Goal: Communication & Community: Participate in discussion

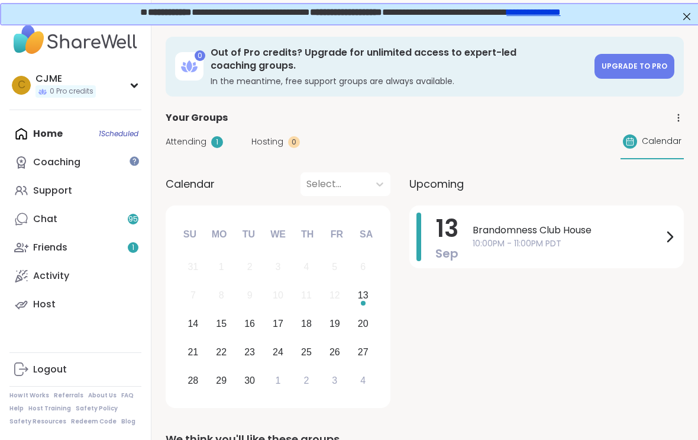
click at [90, 138] on div "Home 1 Scheduled Coaching Support Chat 95 Friends 1 Activity Host" at bounding box center [75, 219] width 132 height 199
click at [547, 230] on span "Brandomness Club House" at bounding box center [568, 230] width 190 height 14
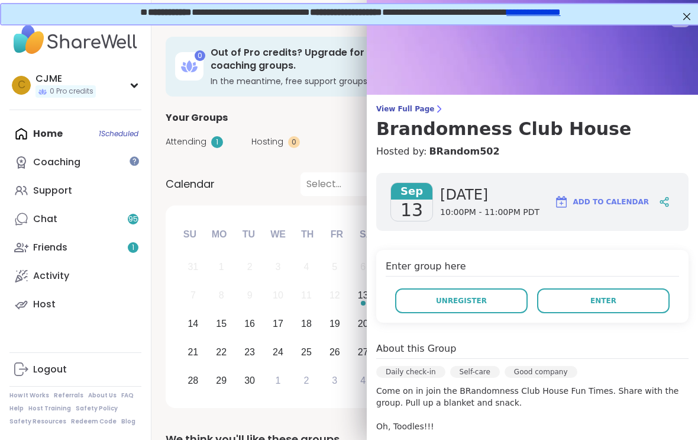
click at [623, 298] on button "Enter" at bounding box center [603, 300] width 133 height 25
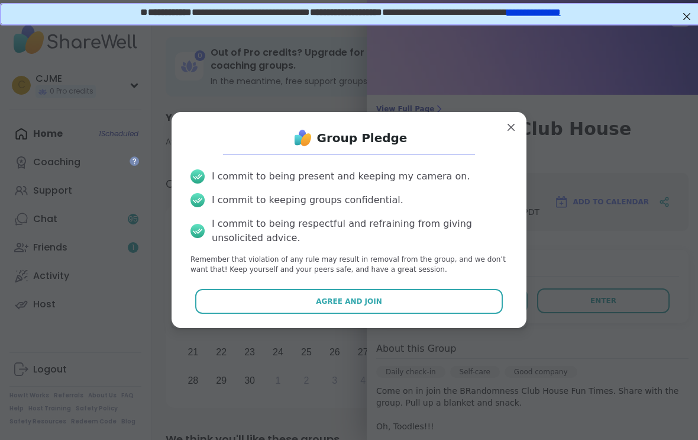
click at [457, 300] on button "Agree and Join" at bounding box center [349, 301] width 308 height 25
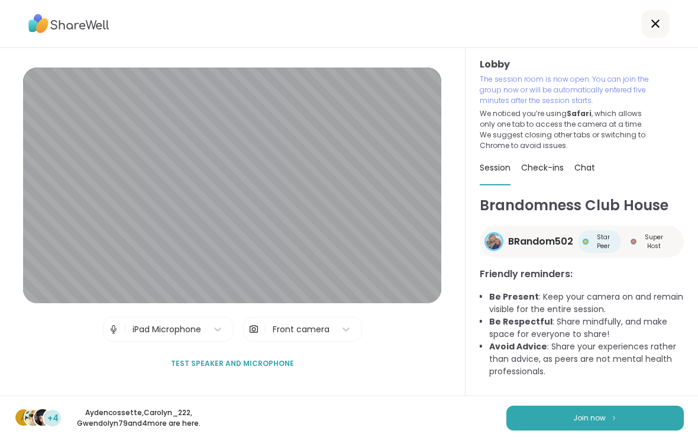
click at [649, 429] on button "Join now" at bounding box center [595, 417] width 178 height 25
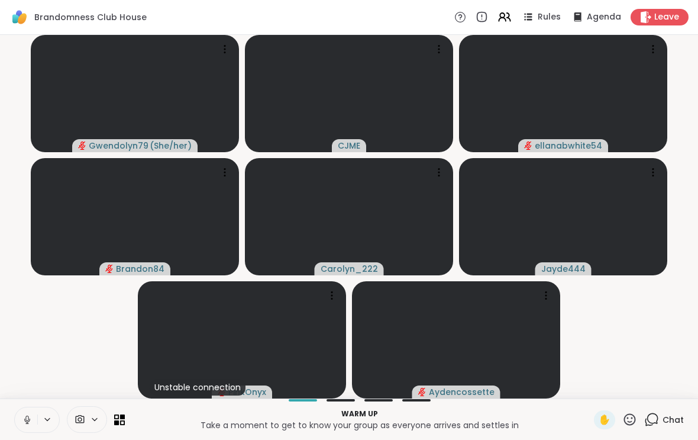
click at [27, 424] on icon at bounding box center [27, 419] width 11 height 11
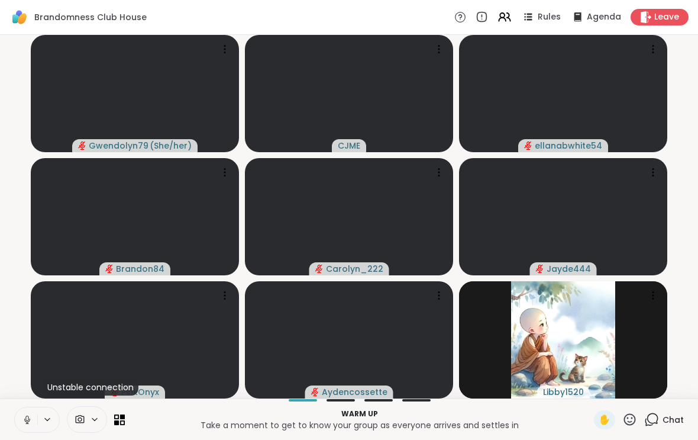
click at [30, 430] on button at bounding box center [26, 419] width 22 height 25
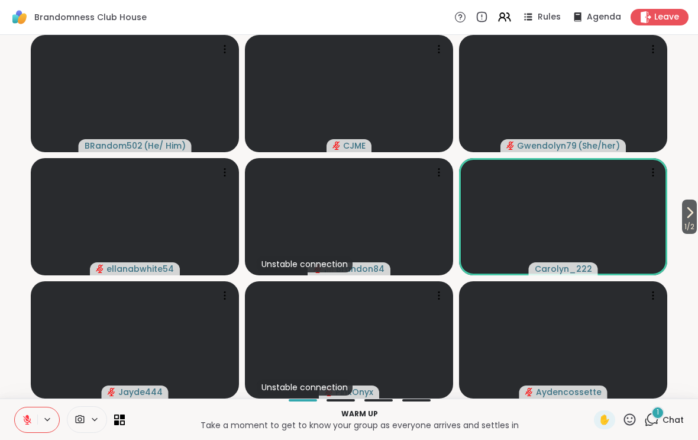
click at [25, 417] on icon at bounding box center [27, 419] width 8 height 8
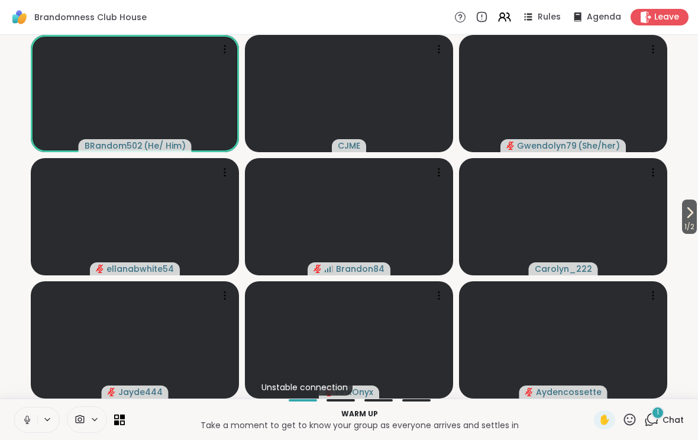
click at [28, 423] on icon at bounding box center [26, 422] width 3 height 1
click at [30, 422] on icon at bounding box center [27, 419] width 11 height 11
click at [33, 419] on button at bounding box center [26, 419] width 22 height 25
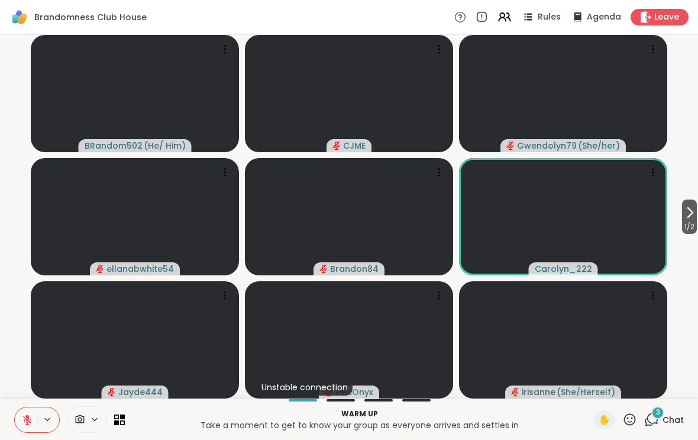
click at [692, 214] on icon at bounding box center [690, 212] width 14 height 14
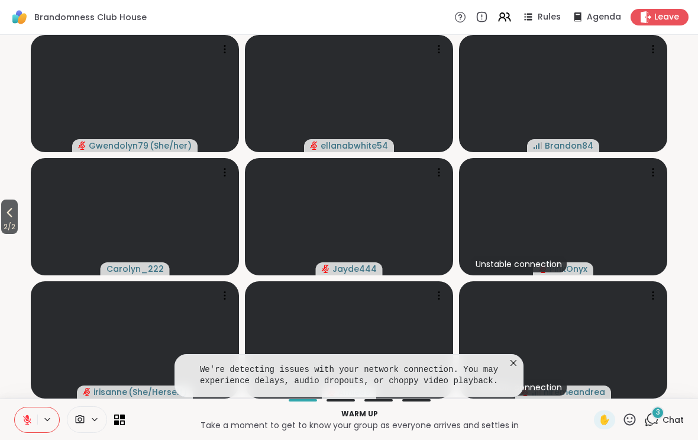
click at [517, 362] on icon at bounding box center [514, 363] width 12 height 12
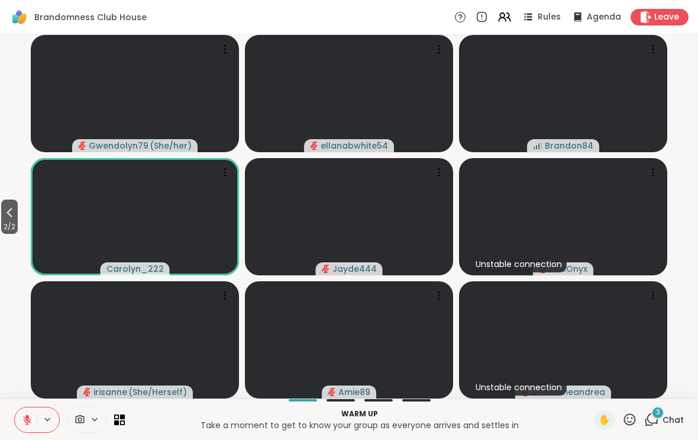
click at [7, 222] on span "2 / 2" at bounding box center [9, 227] width 17 height 14
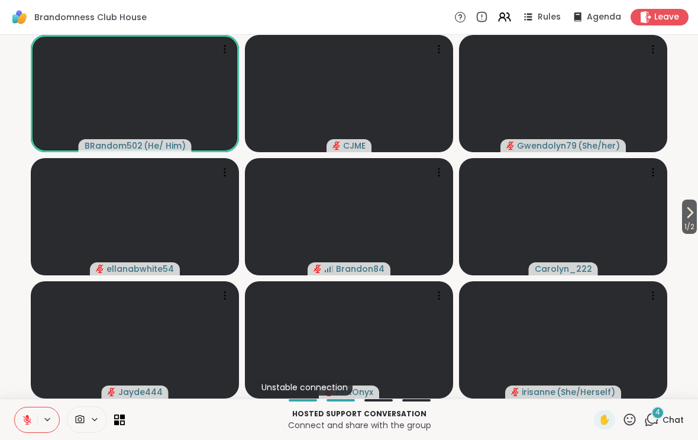
click at [682, 221] on span "1 / 2" at bounding box center [689, 227] width 15 height 14
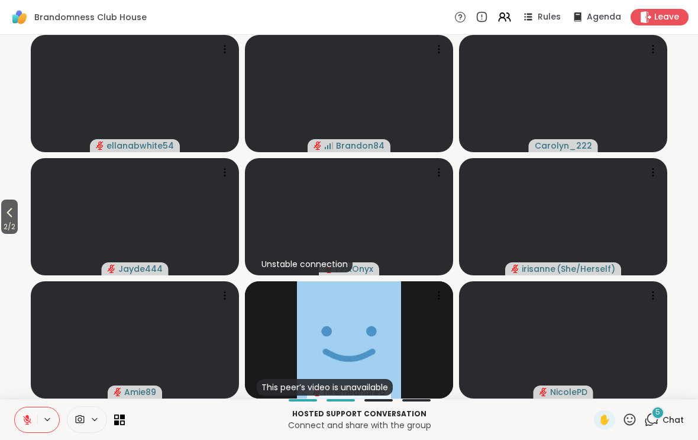
click at [2, 227] on span "2 / 2" at bounding box center [9, 227] width 17 height 14
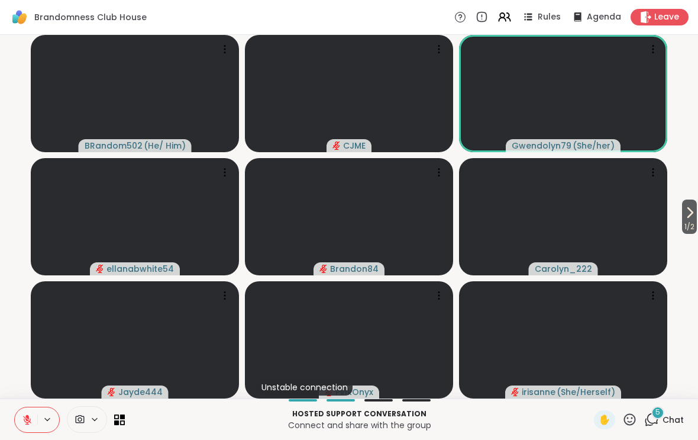
click at [682, 223] on span "1 / 2" at bounding box center [689, 227] width 15 height 14
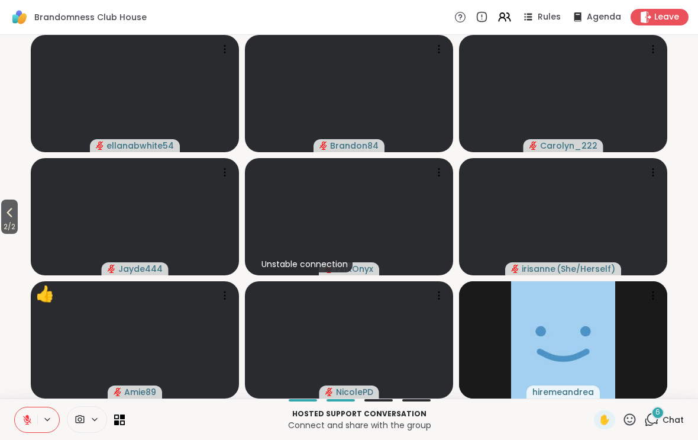
click at [7, 216] on icon at bounding box center [9, 212] width 14 height 14
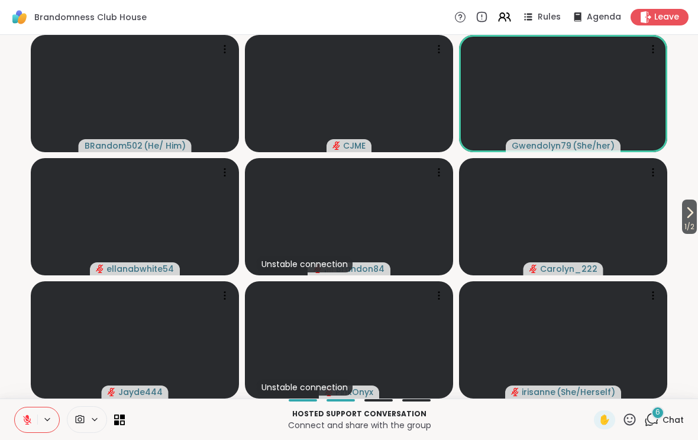
click at [4, 203] on div "1 / 2 BRandom502 ( He/ Him ) CJME Gwendolyn79 ( She/her ) ellanabwhite54 Unstab…" at bounding box center [349, 216] width 698 height 363
click at [3, 202] on div "1 / 2 BRandom502 ( He/ Him ) CJME Gwendolyn79 ( She/her ) ellanabwhite54 Unstab…" at bounding box center [349, 216] width 698 height 363
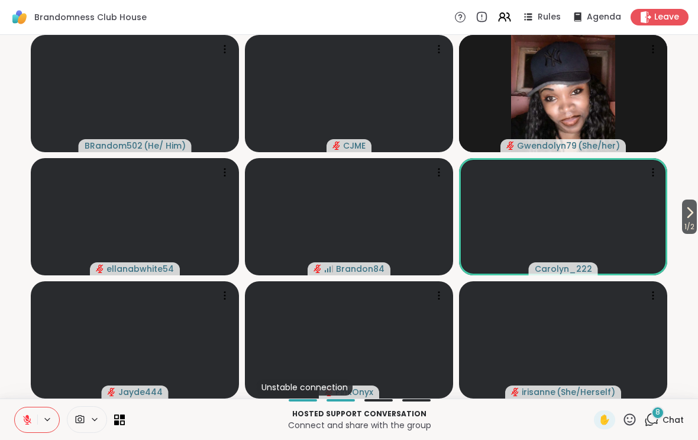
click at [635, 412] on icon at bounding box center [629, 419] width 15 height 15
click at [618, 381] on span "👍" at bounding box center [621, 388] width 12 height 14
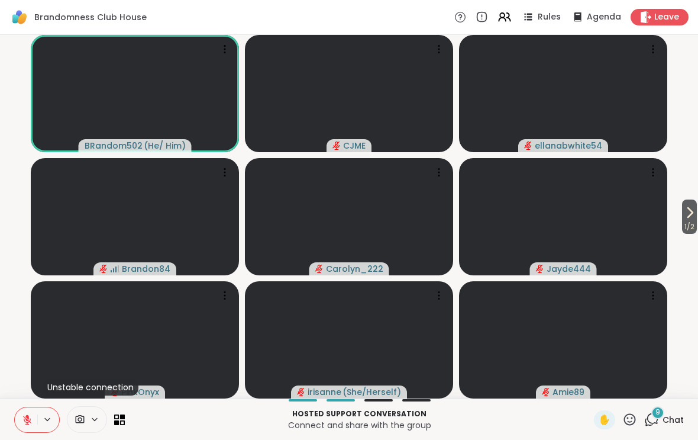
click at [27, 419] on icon at bounding box center [27, 419] width 8 height 8
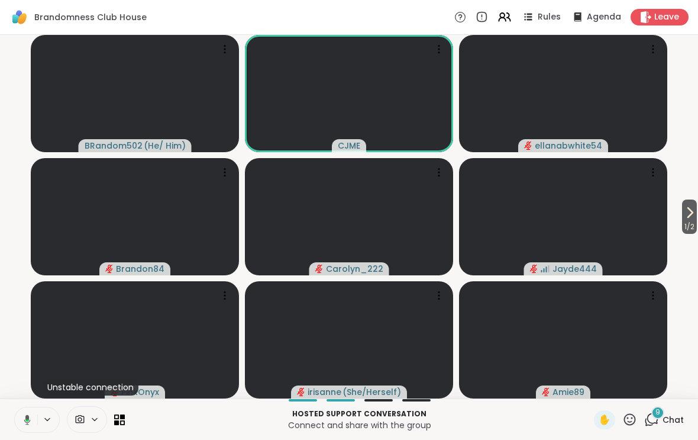
click at [24, 417] on icon at bounding box center [25, 419] width 11 height 11
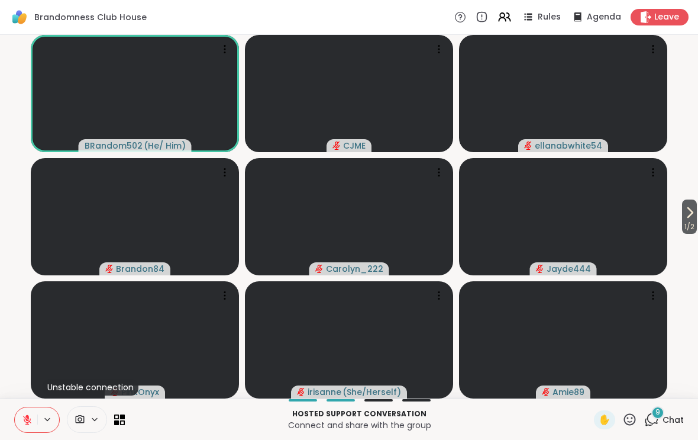
click at [626, 419] on icon at bounding box center [629, 419] width 15 height 15
click at [597, 396] on div "❤️" at bounding box center [595, 388] width 21 height 19
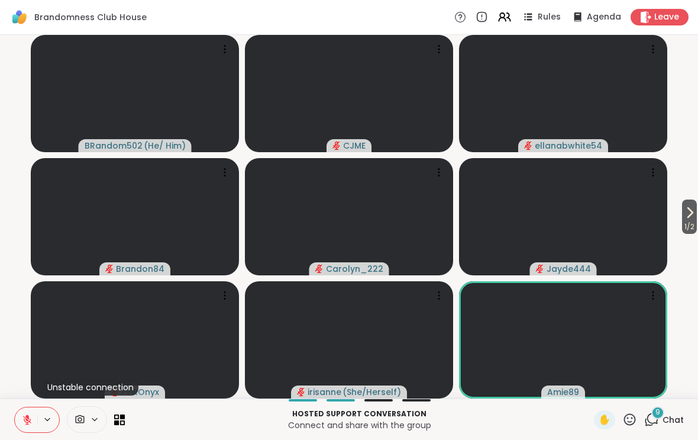
click at [659, 413] on span "9" at bounding box center [658, 412] width 5 height 10
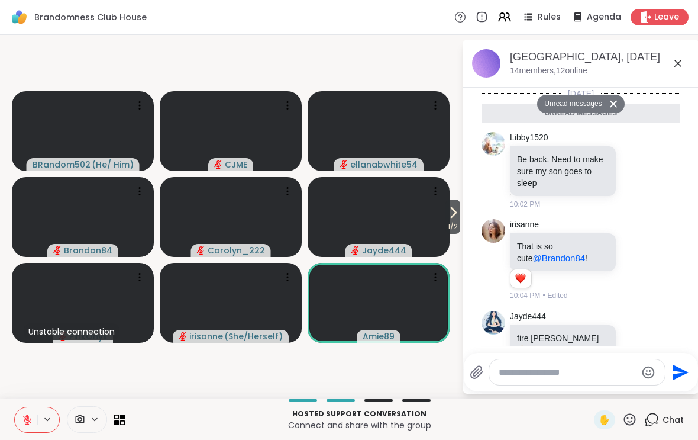
scroll to position [682, 0]
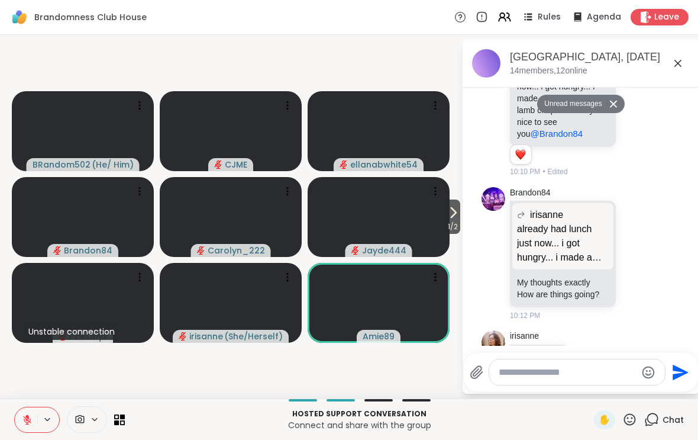
click at [677, 66] on icon at bounding box center [678, 63] width 14 height 14
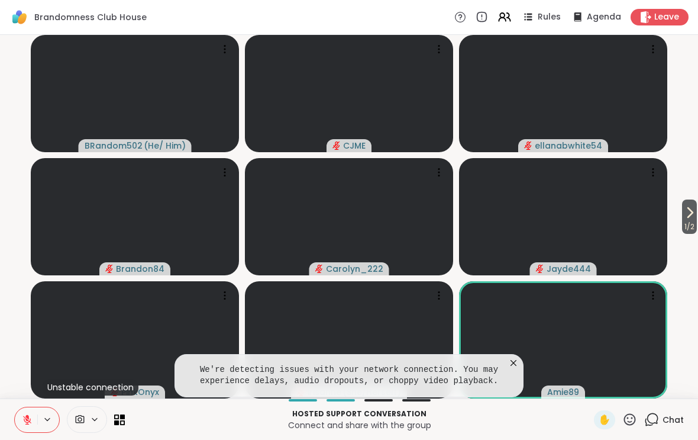
click at [517, 359] on icon at bounding box center [514, 363] width 12 height 12
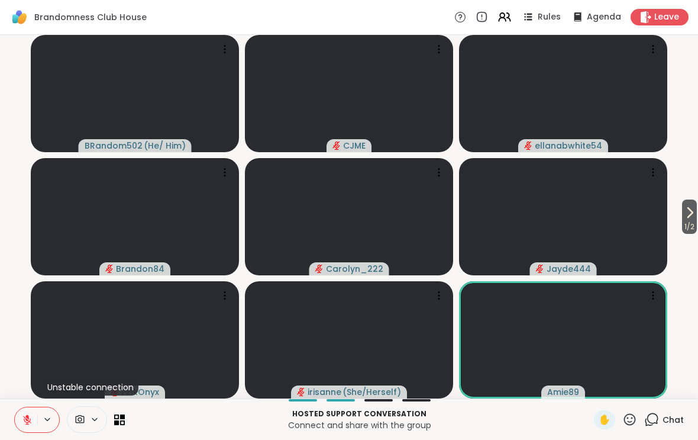
click at [627, 419] on icon at bounding box center [629, 419] width 15 height 15
click at [617, 386] on span "👍" at bounding box center [621, 388] width 12 height 14
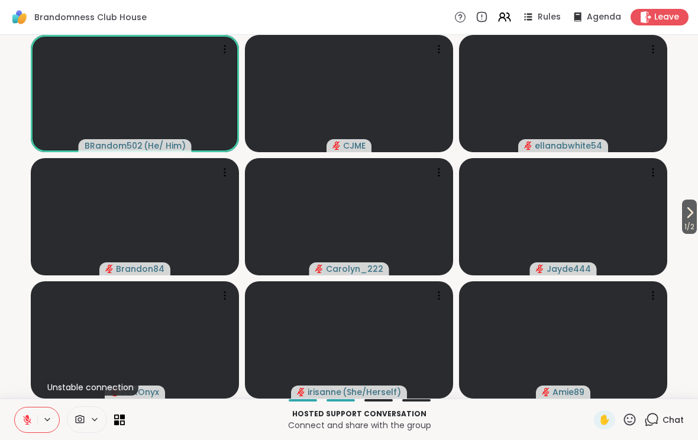
click at [693, 217] on icon at bounding box center [690, 212] width 14 height 14
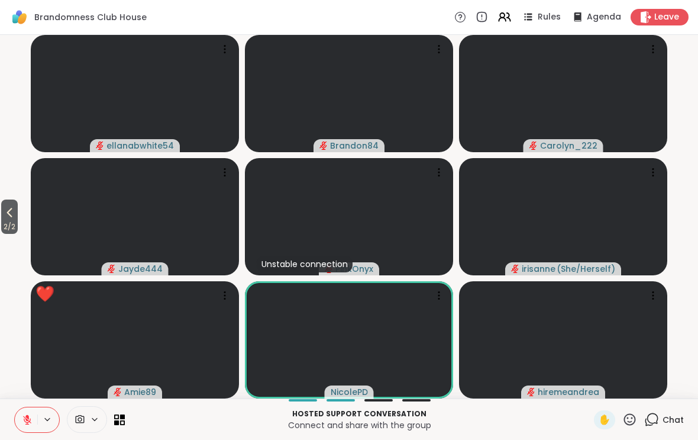
click at [627, 418] on icon at bounding box center [629, 419] width 15 height 15
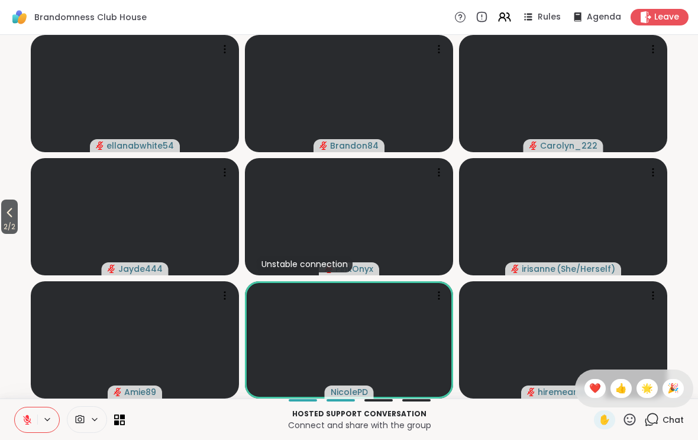
click at [640, 380] on div "🌟" at bounding box center [647, 388] width 21 height 19
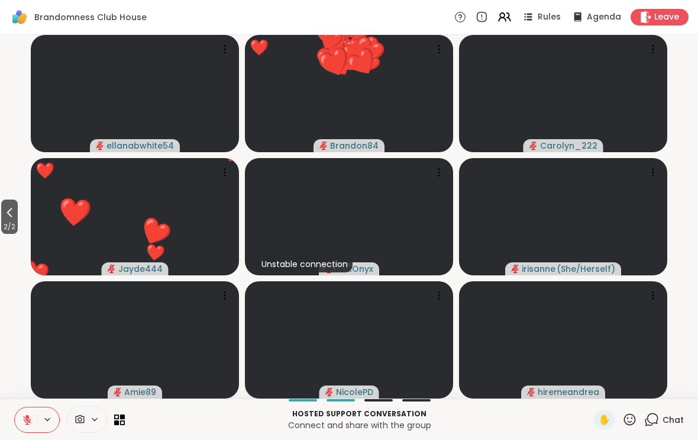
click at [628, 415] on icon at bounding box center [630, 419] width 12 height 12
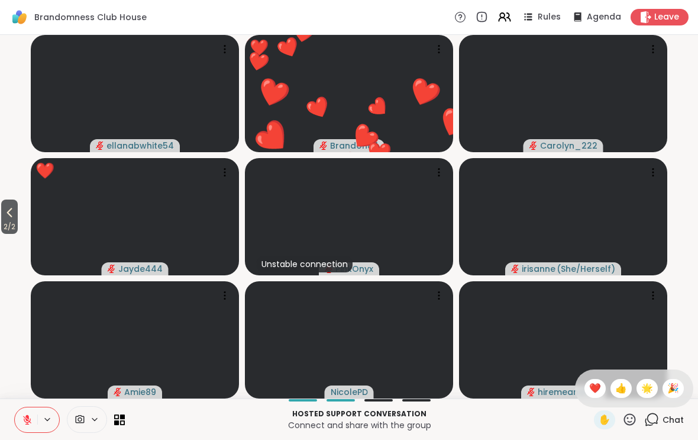
click at [590, 389] on span "❤️" at bounding box center [595, 388] width 12 height 14
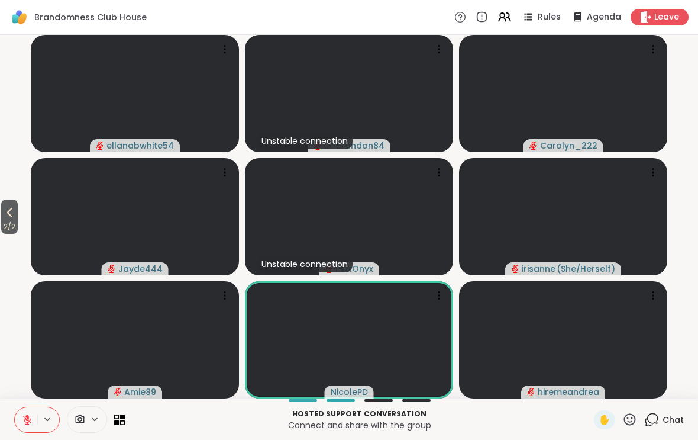
click at [14, 219] on icon at bounding box center [9, 212] width 14 height 14
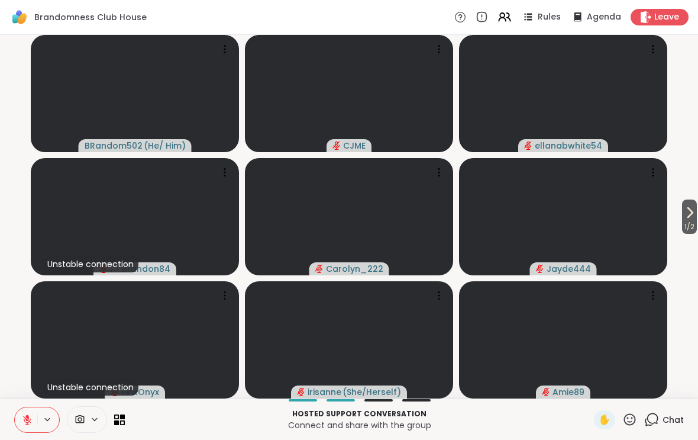
click at [695, 220] on span "1 / 2" at bounding box center [689, 227] width 15 height 14
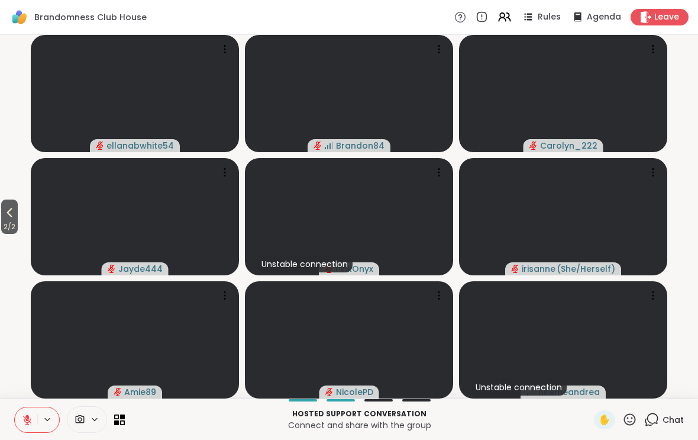
click at [625, 415] on icon at bounding box center [629, 419] width 15 height 15
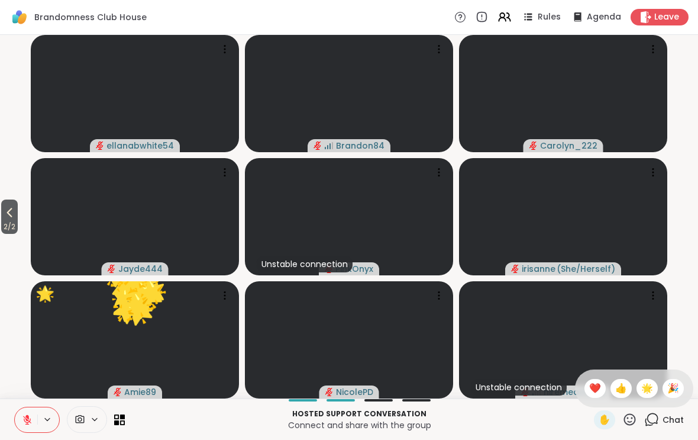
click at [668, 380] on div "🎉" at bounding box center [673, 388] width 21 height 19
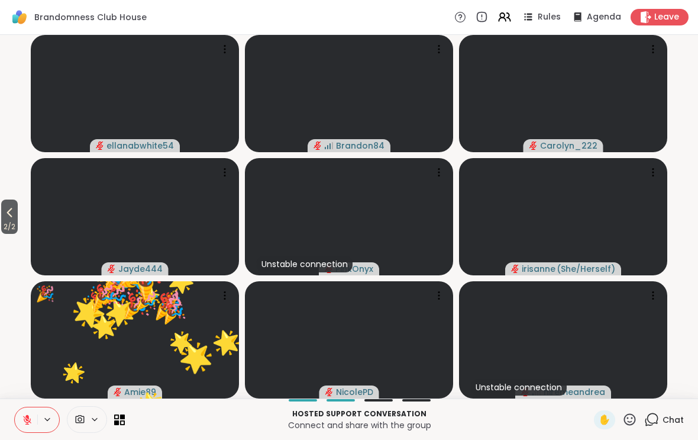
click at [5, 228] on span "2 / 2" at bounding box center [9, 227] width 17 height 14
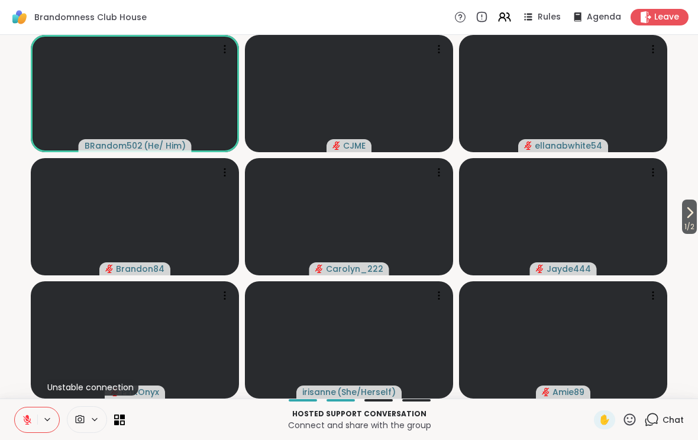
click at [25, 416] on icon at bounding box center [27, 419] width 11 height 11
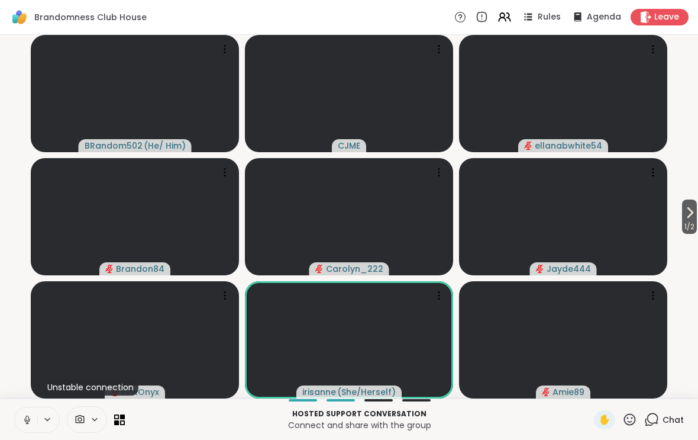
click at [24, 422] on icon at bounding box center [27, 419] width 11 height 11
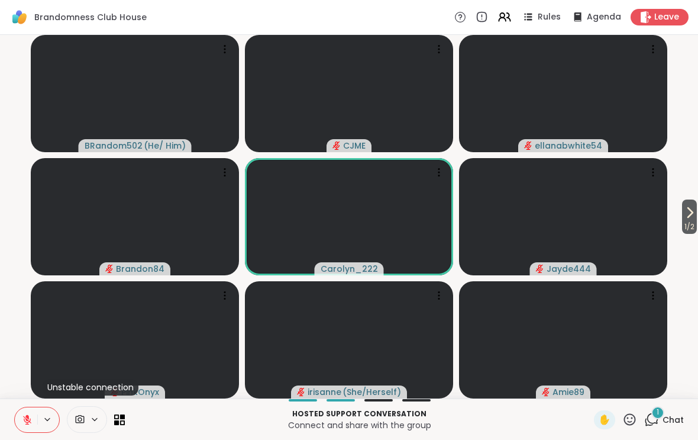
click at [22, 418] on icon at bounding box center [27, 419] width 11 height 11
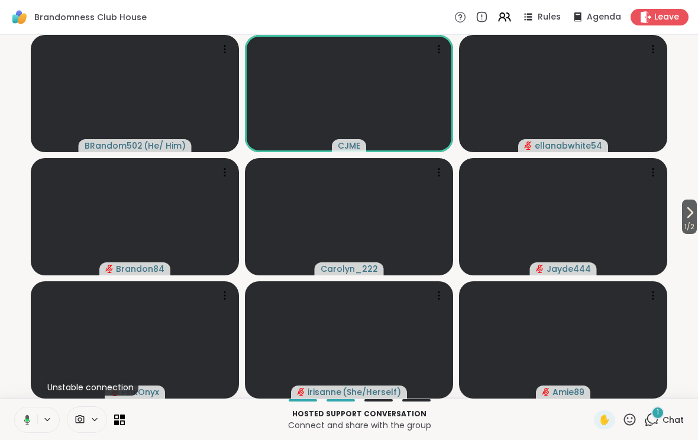
click at [28, 415] on icon at bounding box center [27, 419] width 7 height 10
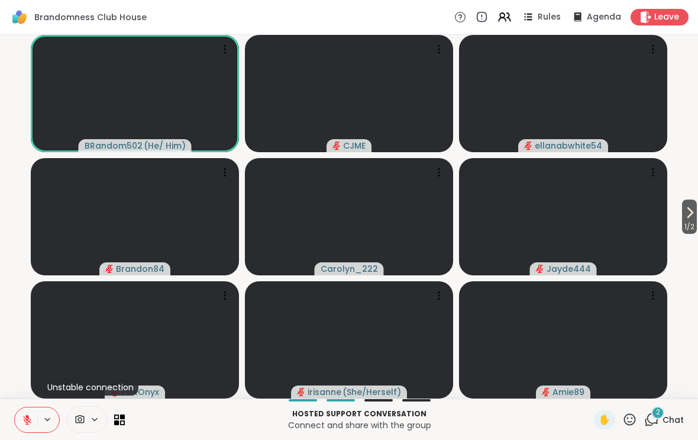
click at [659, 420] on icon at bounding box center [651, 419] width 15 height 15
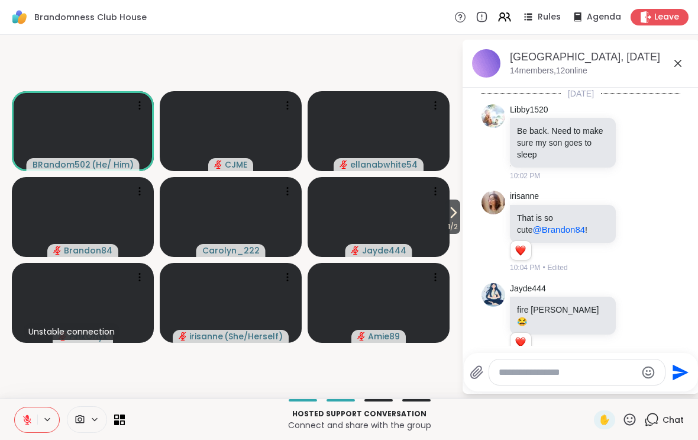
scroll to position [855, 0]
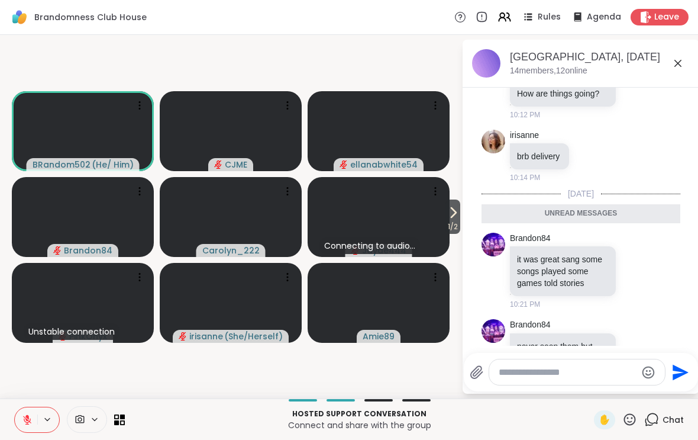
click at [677, 44] on div "Brandomness Club House, [DATE] members, 12 online" at bounding box center [581, 64] width 237 height 48
click at [670, 53] on div "[GEOGRAPHIC_DATA], [DATE]" at bounding box center [600, 57] width 180 height 15
click at [675, 54] on div "[GEOGRAPHIC_DATA], [DATE]" at bounding box center [600, 57] width 180 height 15
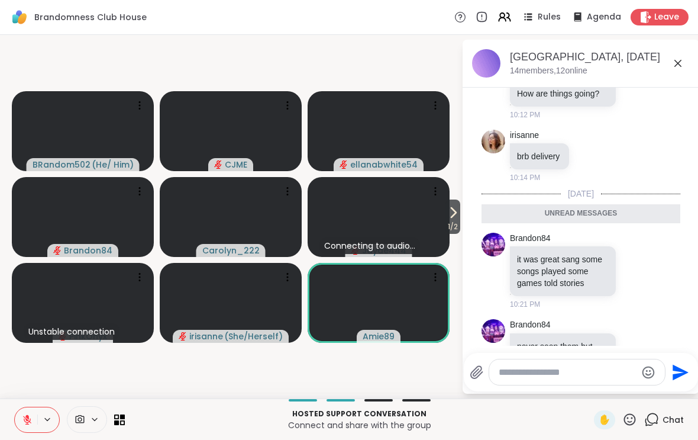
click at [675, 62] on icon at bounding box center [678, 63] width 14 height 14
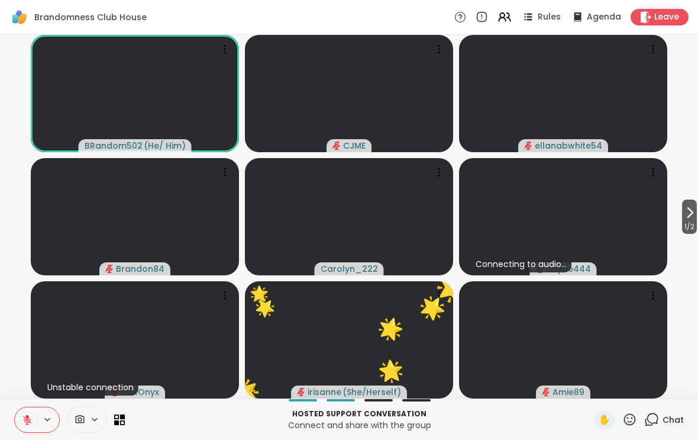
click at [22, 418] on icon at bounding box center [27, 419] width 11 height 11
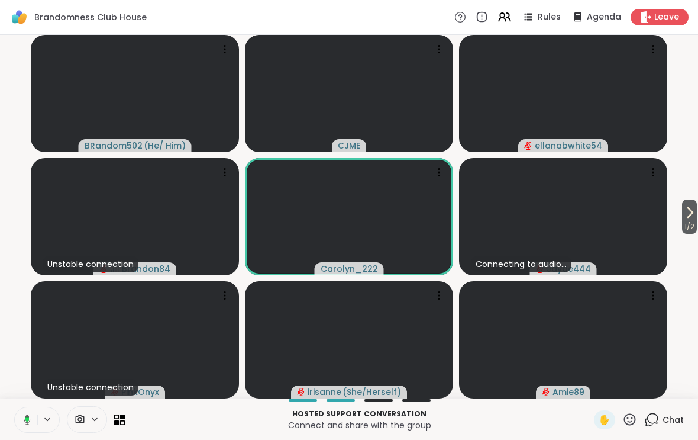
click at [27, 421] on icon at bounding box center [27, 419] width 4 height 4
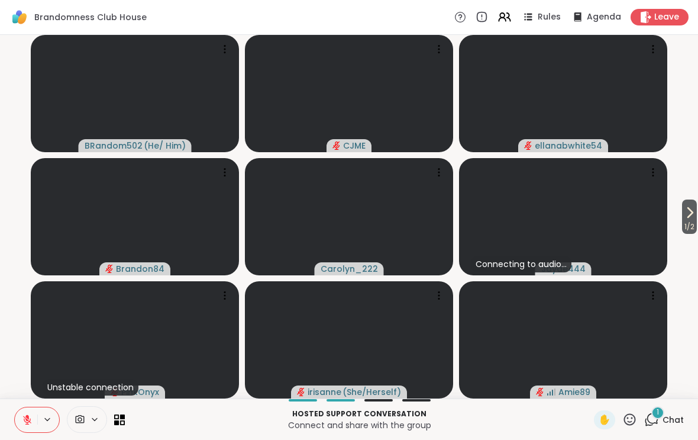
click at [684, 212] on icon at bounding box center [690, 212] width 14 height 14
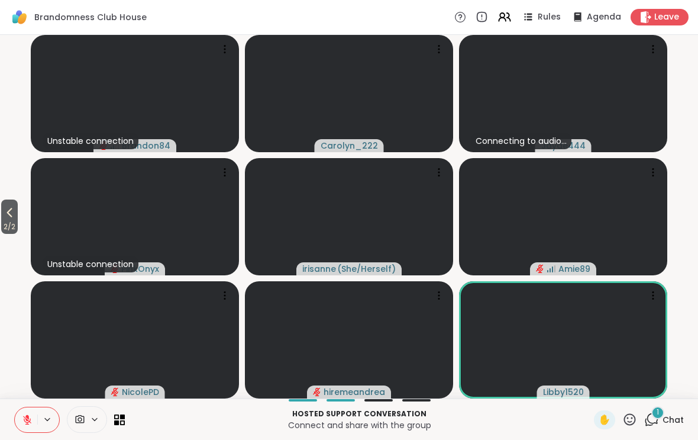
click at [12, 221] on span "2 / 2" at bounding box center [9, 227] width 17 height 14
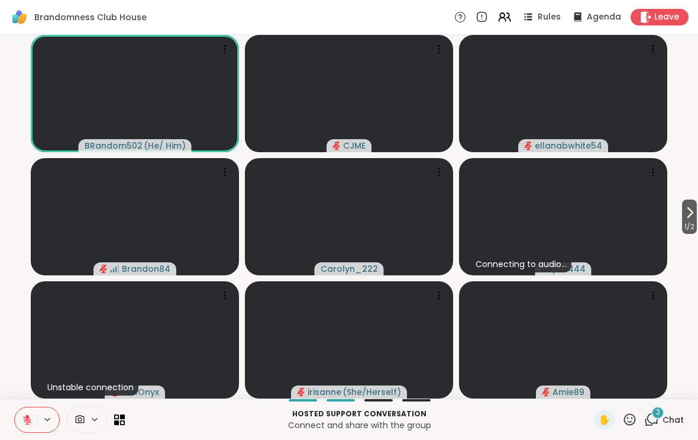
click at [615, 415] on div "✋" at bounding box center [604, 419] width 21 height 19
click at [599, 427] on div "✋" at bounding box center [604, 419] width 21 height 19
click at [634, 412] on icon at bounding box center [629, 419] width 15 height 15
click at [590, 391] on span "❤️" at bounding box center [595, 388] width 12 height 14
click at [604, 419] on span "✋" at bounding box center [605, 419] width 12 height 14
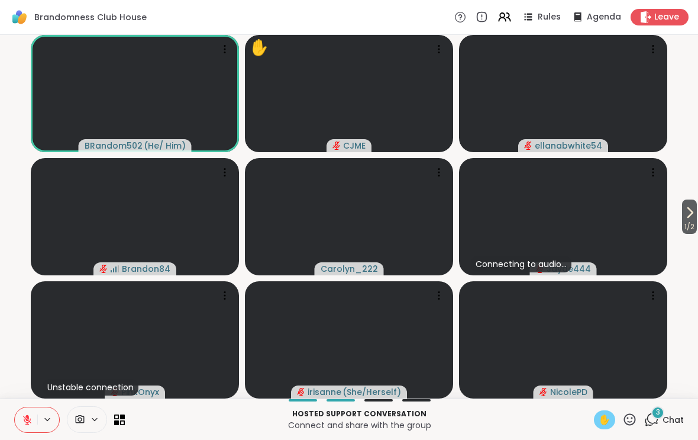
click at [21, 418] on button at bounding box center [26, 419] width 22 height 25
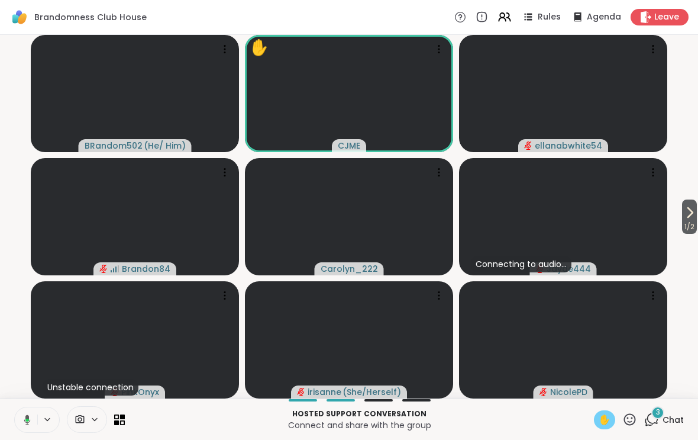
click at [603, 421] on span "✋" at bounding box center [605, 419] width 12 height 14
click at [22, 412] on button at bounding box center [26, 419] width 22 height 25
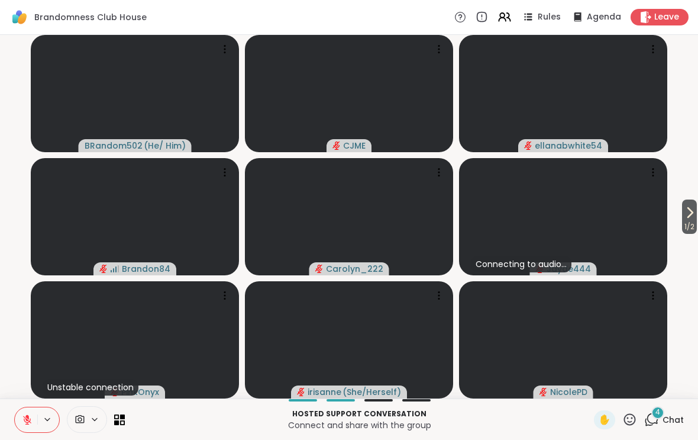
click at [28, 419] on icon at bounding box center [27, 419] width 8 height 8
click at [690, 224] on span "1 / 2" at bounding box center [689, 227] width 15 height 14
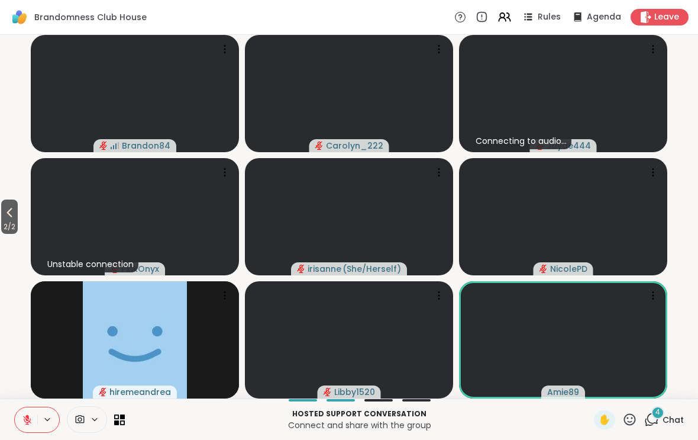
click at [18, 217] on button "2 / 2" at bounding box center [9, 216] width 17 height 34
click at [18, 217] on video-player-container "2 / 2 Brandon84 Carolyn_222 Connecting to audio... Jayde444 Unstable connection…" at bounding box center [349, 217] width 684 height 354
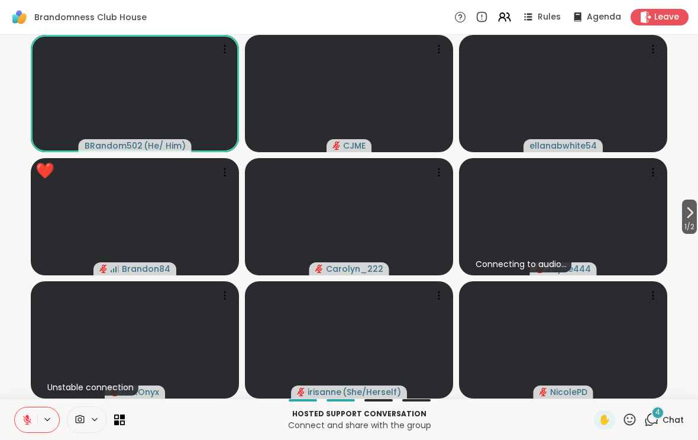
click at [634, 412] on icon at bounding box center [629, 419] width 15 height 15
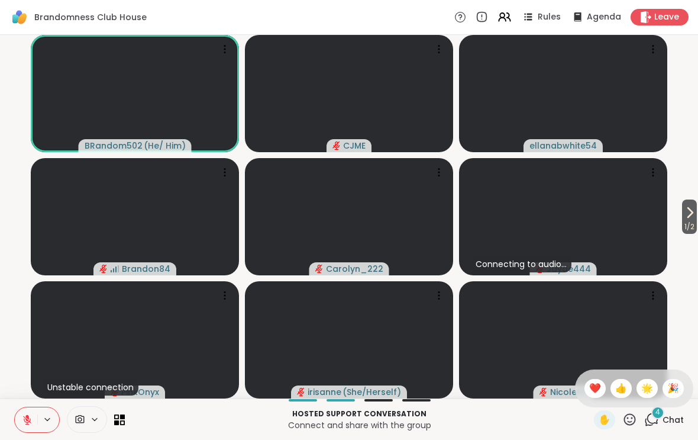
click at [529, 428] on p "Connect and share with the group" at bounding box center [359, 425] width 455 height 12
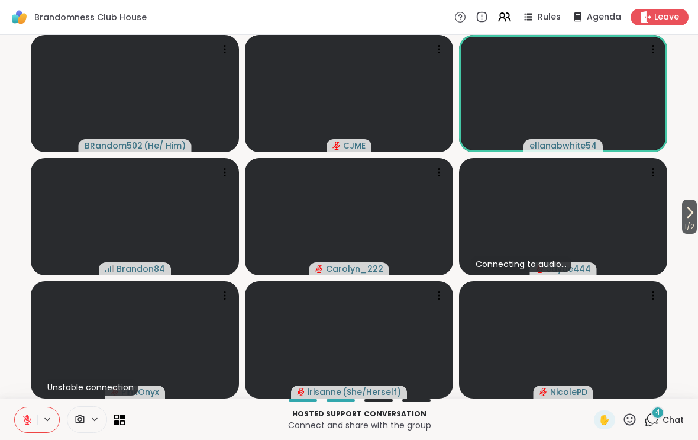
click at [630, 412] on icon at bounding box center [629, 419] width 15 height 15
click at [623, 386] on span "👍" at bounding box center [621, 388] width 12 height 14
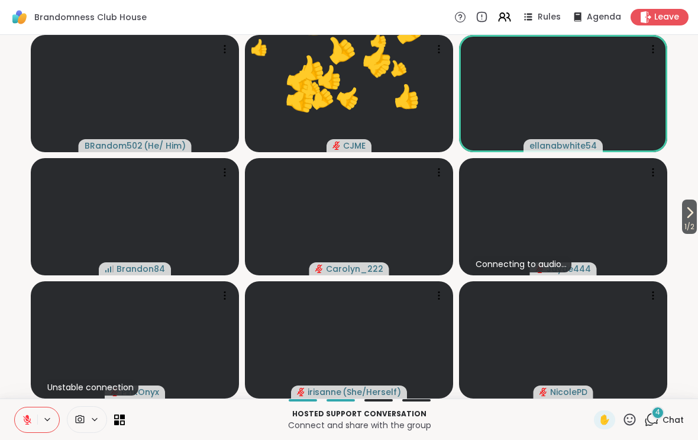
click at [631, 426] on icon at bounding box center [629, 419] width 15 height 15
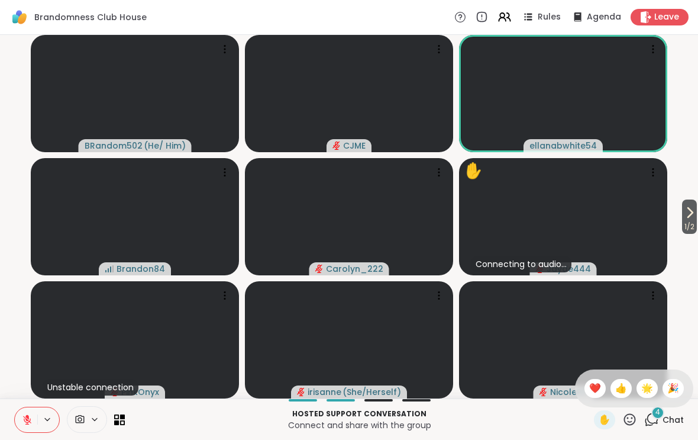
click at [627, 418] on icon at bounding box center [629, 419] width 15 height 15
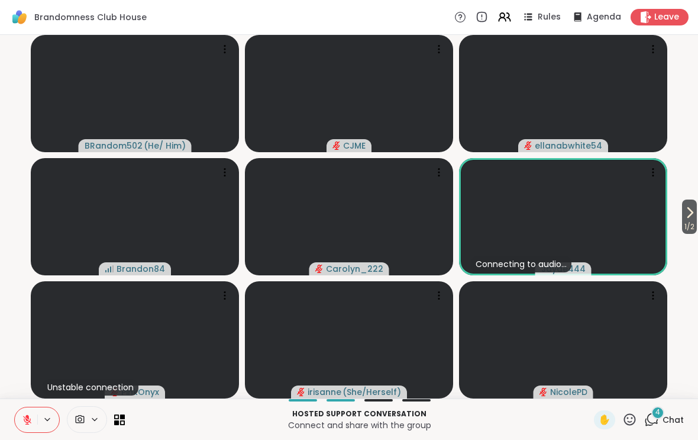
click at [697, 214] on button "1 / 2" at bounding box center [689, 216] width 15 height 34
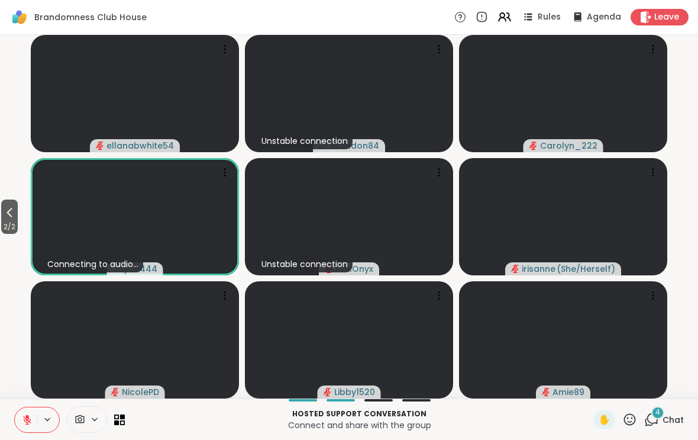
click at [17, 240] on video-player-container "2 / 2 ellanabwhite54 Unstable connection Brandon84 Carolyn_222 Connecting to au…" at bounding box center [349, 217] width 684 height 354
click at [18, 214] on button "2 / 2" at bounding box center [9, 216] width 17 height 34
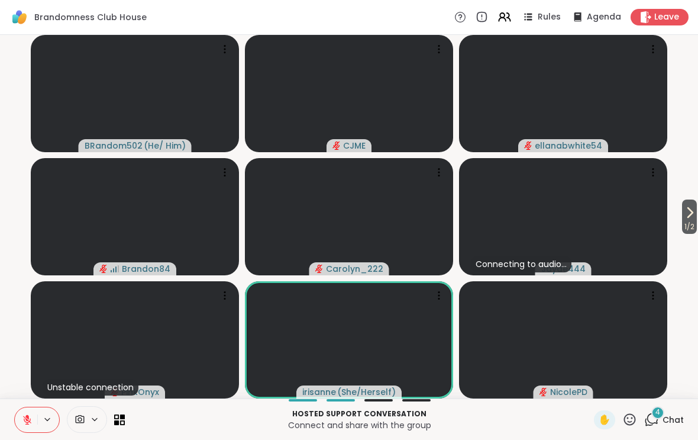
click at [636, 415] on icon at bounding box center [629, 419] width 15 height 15
click at [622, 388] on span "👍" at bounding box center [621, 388] width 12 height 14
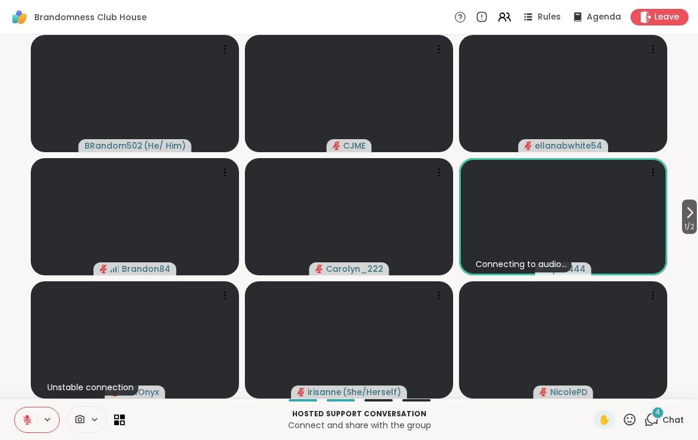
click at [608, 421] on span "✋" at bounding box center [605, 419] width 12 height 14
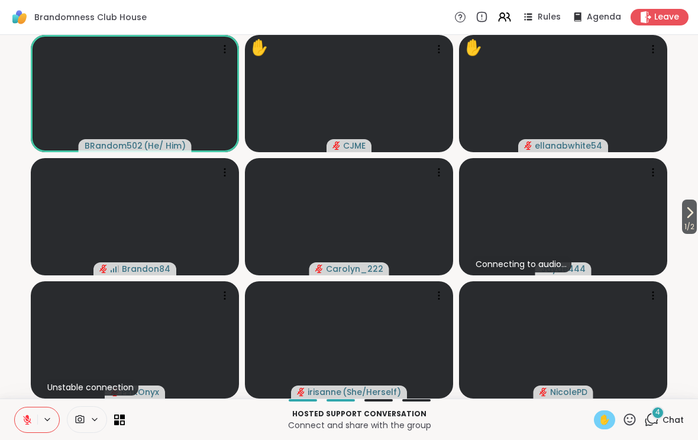
click at [606, 418] on span "✋" at bounding box center [605, 419] width 12 height 14
click at [27, 422] on icon at bounding box center [27, 419] width 11 height 11
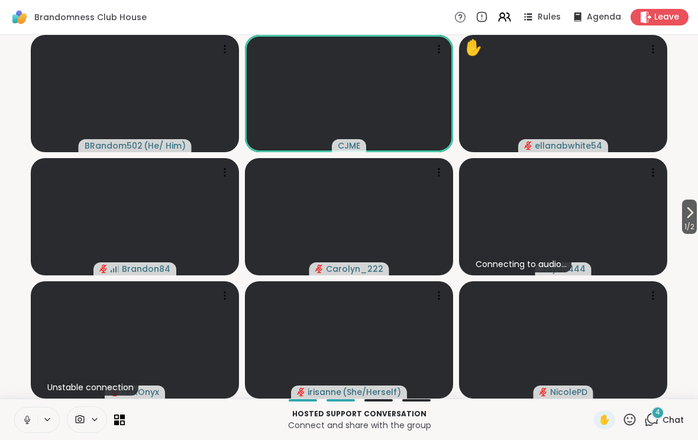
click at [20, 419] on button at bounding box center [26, 419] width 22 height 25
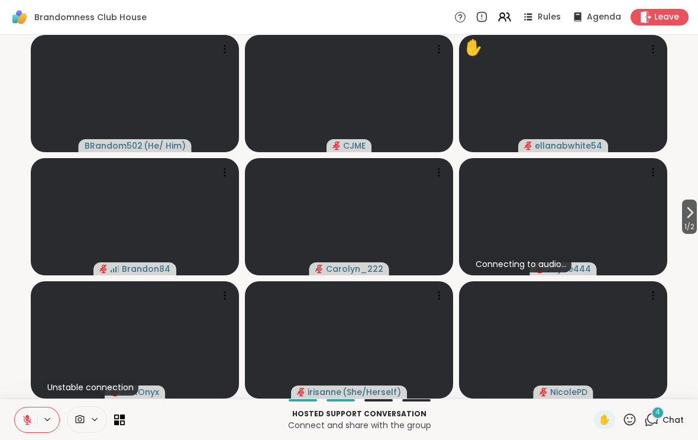
click at [631, 420] on icon at bounding box center [629, 419] width 15 height 15
click at [619, 388] on span "👍" at bounding box center [621, 388] width 12 height 14
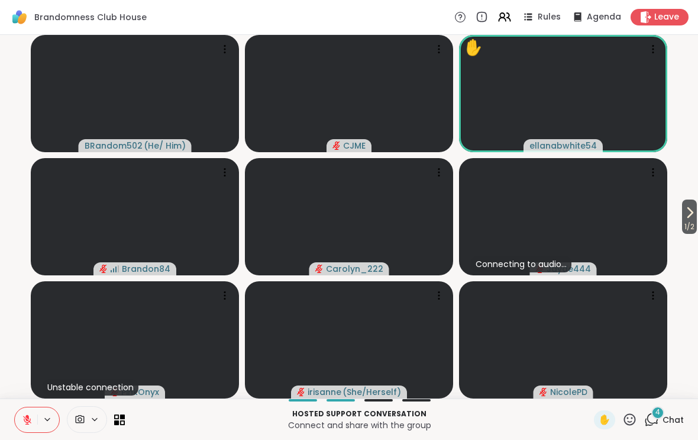
click at [689, 214] on icon at bounding box center [690, 212] width 5 height 9
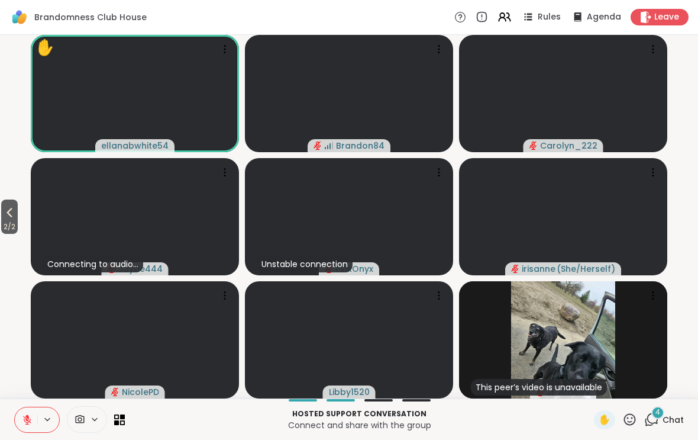
click at [8, 221] on span "2 / 2" at bounding box center [9, 227] width 17 height 14
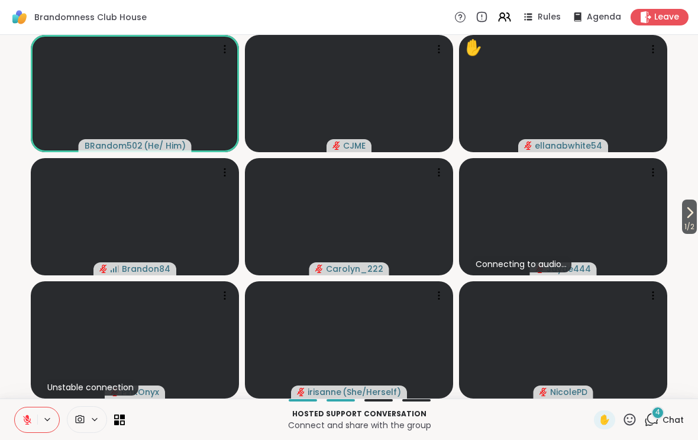
click at [633, 421] on icon at bounding box center [630, 419] width 12 height 12
click at [593, 384] on span "❤️" at bounding box center [595, 388] width 12 height 14
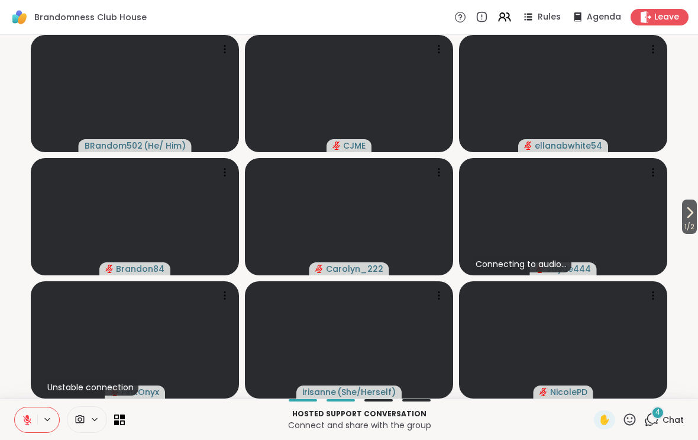
click at [21, 417] on button at bounding box center [26, 419] width 22 height 25
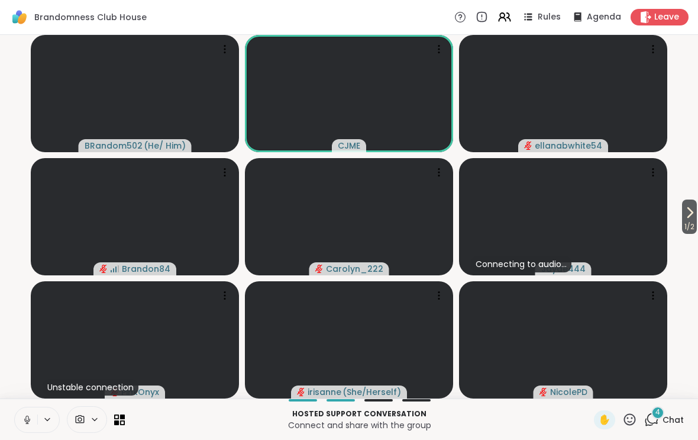
click at [30, 412] on button at bounding box center [26, 419] width 22 height 25
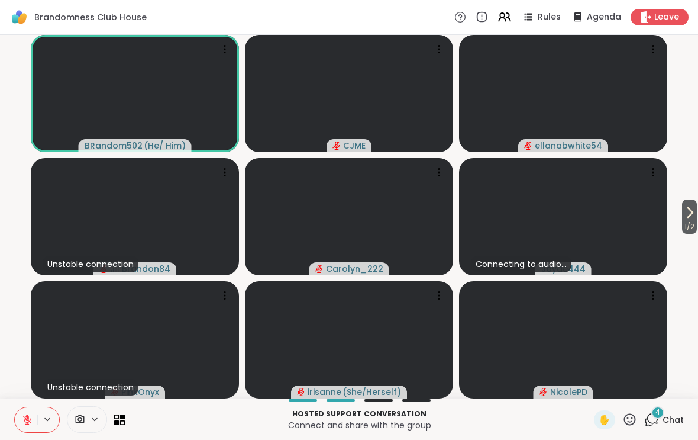
click at [637, 414] on icon at bounding box center [629, 419] width 15 height 15
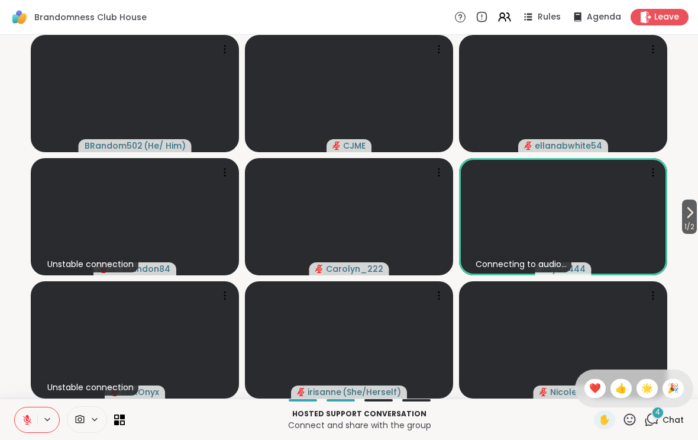
click at [618, 382] on span "👍" at bounding box center [621, 388] width 12 height 14
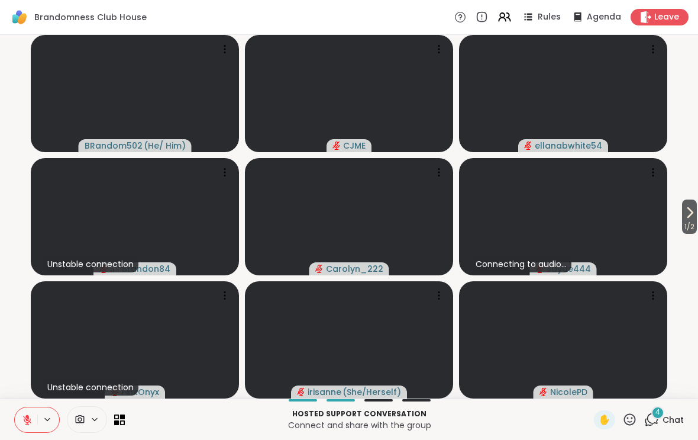
click at [630, 419] on icon at bounding box center [629, 419] width 15 height 15
click at [692, 221] on span "1 / 2" at bounding box center [689, 227] width 15 height 14
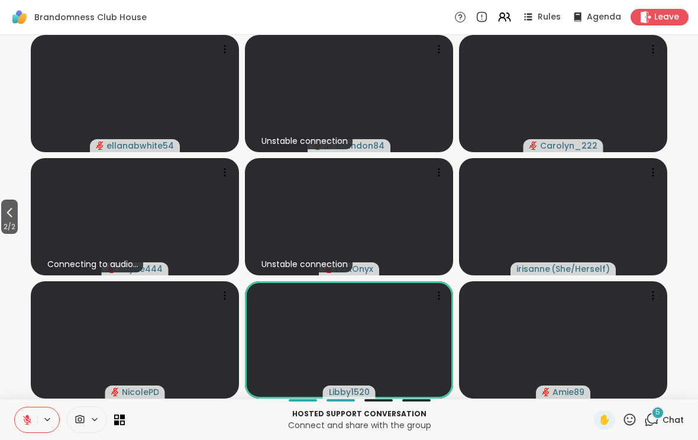
click at [630, 421] on icon at bounding box center [630, 419] width 12 height 12
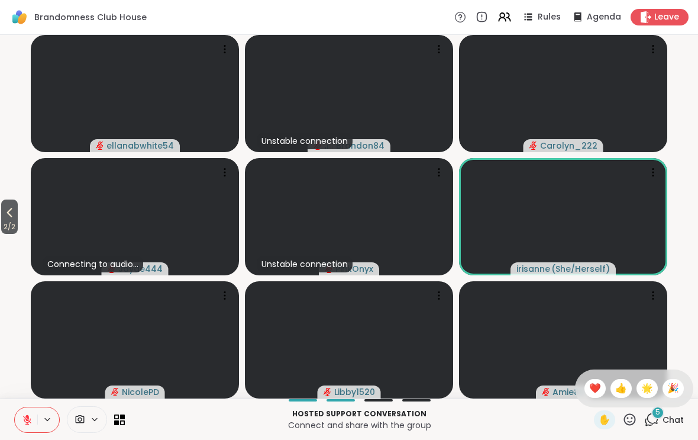
click at [590, 383] on span "❤️" at bounding box center [595, 388] width 12 height 14
click at [2, 202] on button "2 / 2" at bounding box center [9, 216] width 17 height 34
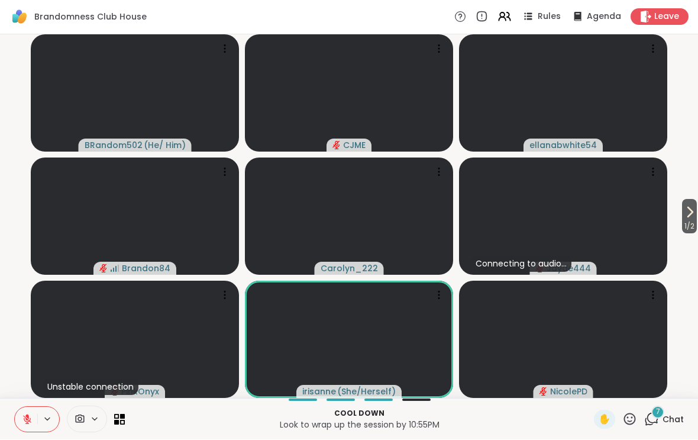
click at [692, 215] on icon at bounding box center [690, 212] width 14 height 14
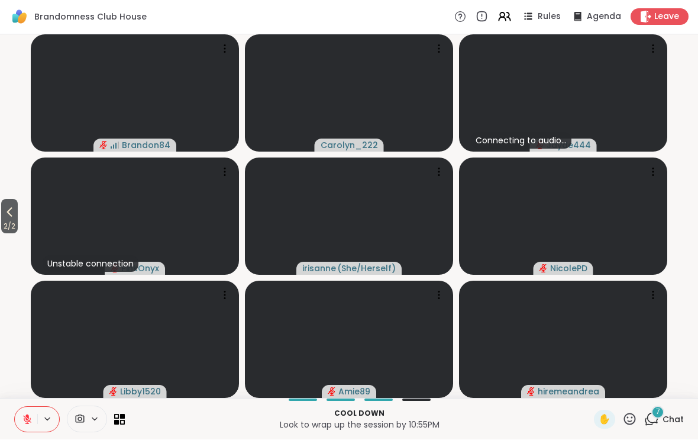
click at [8, 212] on icon at bounding box center [9, 212] width 14 height 14
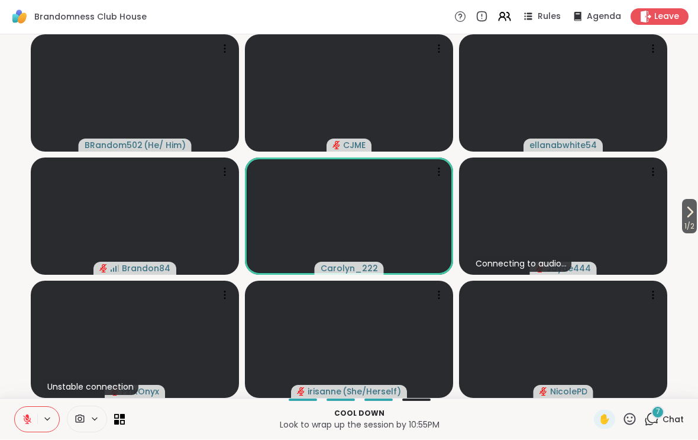
click at [667, 427] on div "7 Chat" at bounding box center [664, 419] width 40 height 19
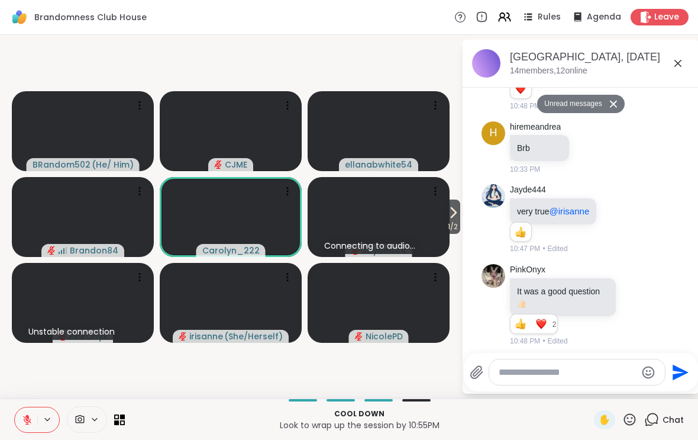
scroll to position [1558, 0]
click at [456, 218] on icon at bounding box center [453, 212] width 14 height 14
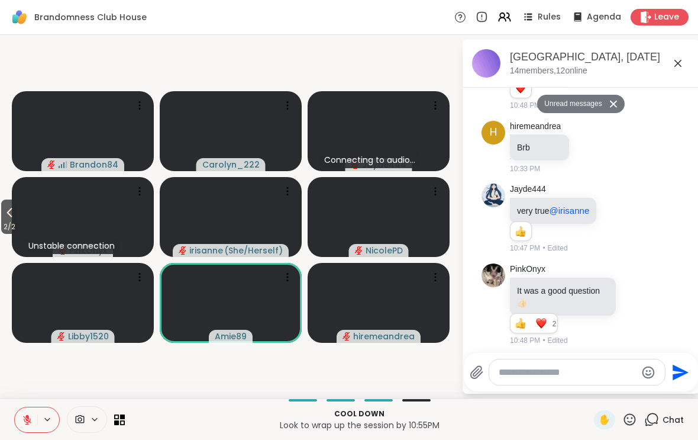
click at [4, 220] on span "2 / 2" at bounding box center [9, 227] width 17 height 14
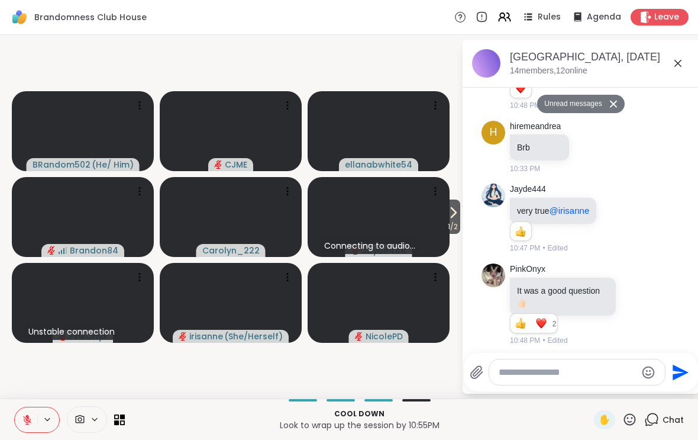
click at [355, 218] on video at bounding box center [379, 217] width 142 height 80
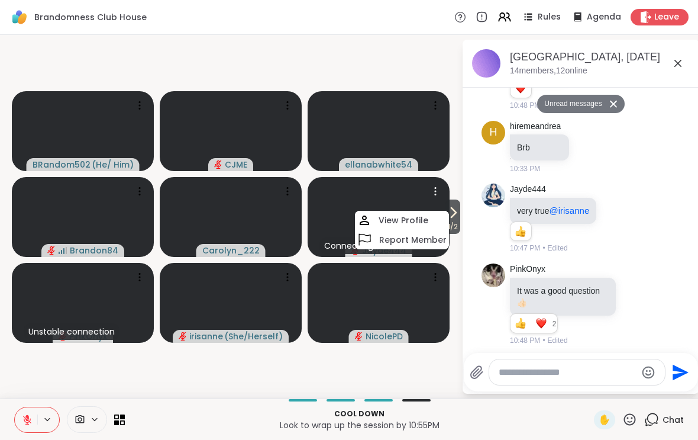
click at [335, 221] on video at bounding box center [379, 217] width 142 height 80
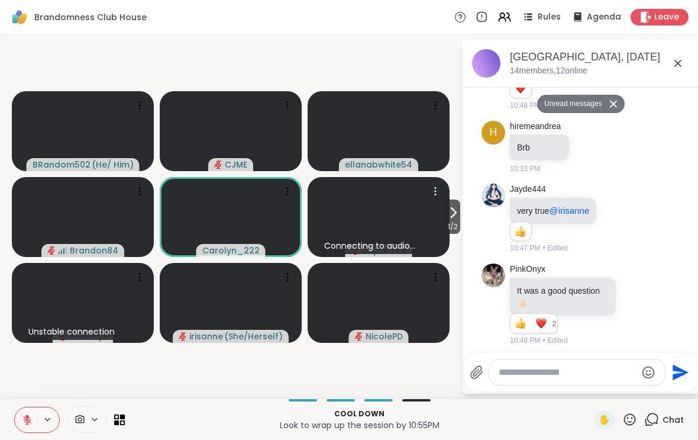
click at [381, 210] on video at bounding box center [379, 217] width 142 height 80
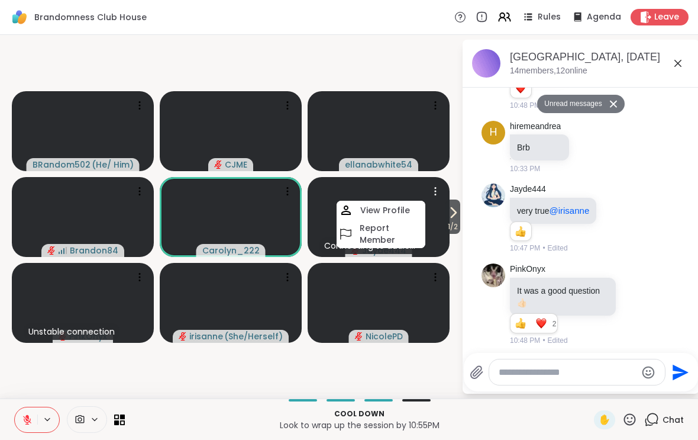
click at [377, 212] on h4 "View Profile" at bounding box center [385, 210] width 50 height 12
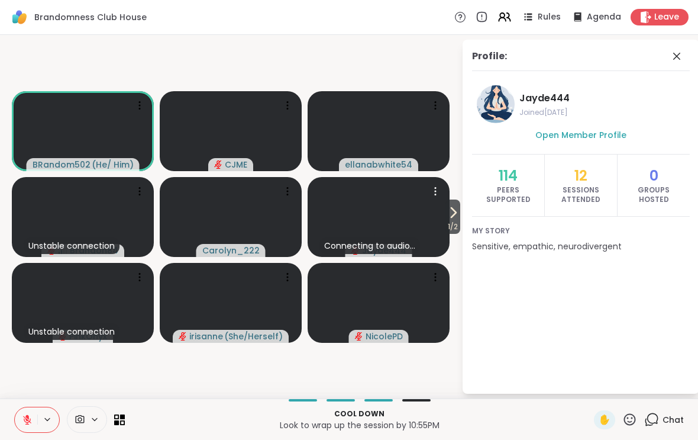
click at [675, 52] on icon at bounding box center [677, 56] width 14 height 14
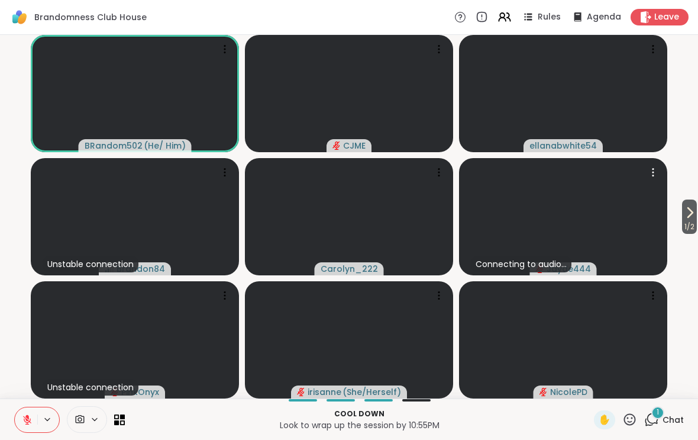
click at [675, 421] on span "Chat" at bounding box center [673, 420] width 21 height 12
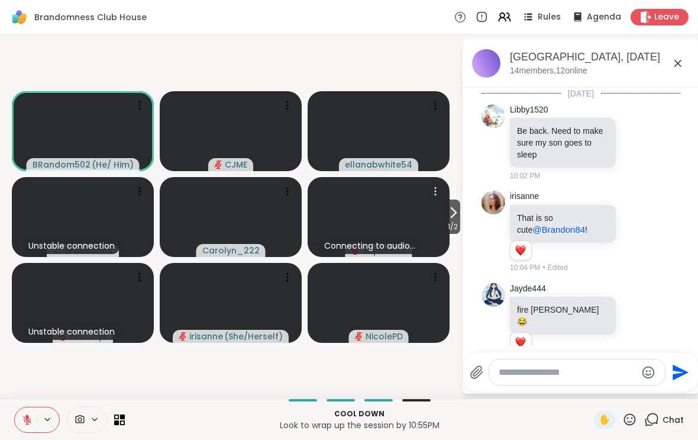
scroll to position [1703, 0]
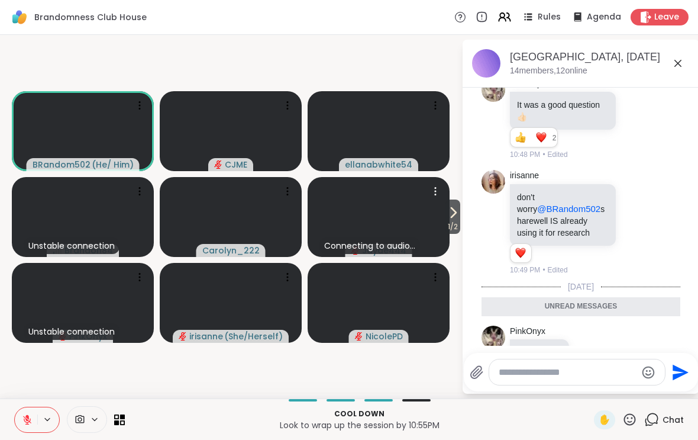
click at [676, 64] on icon at bounding box center [678, 63] width 14 height 14
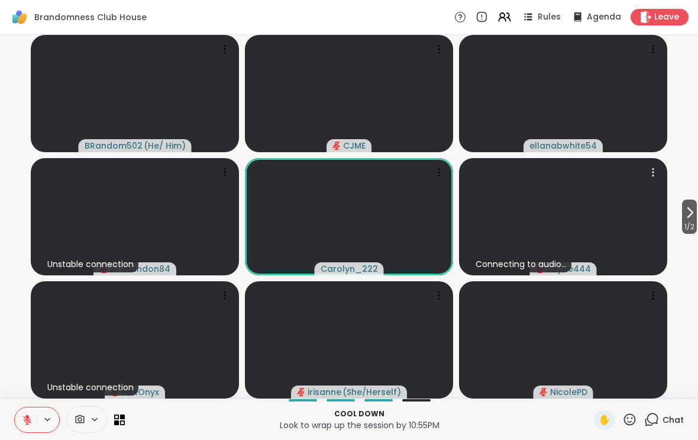
click at [606, 415] on span "✋" at bounding box center [605, 419] width 12 height 14
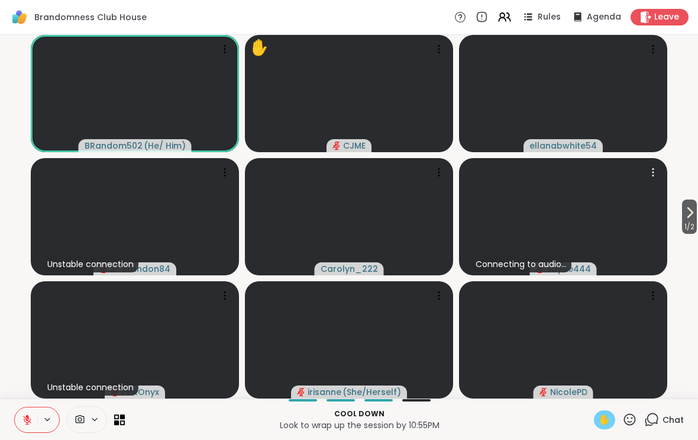
click at [656, 418] on icon at bounding box center [651, 419] width 15 height 15
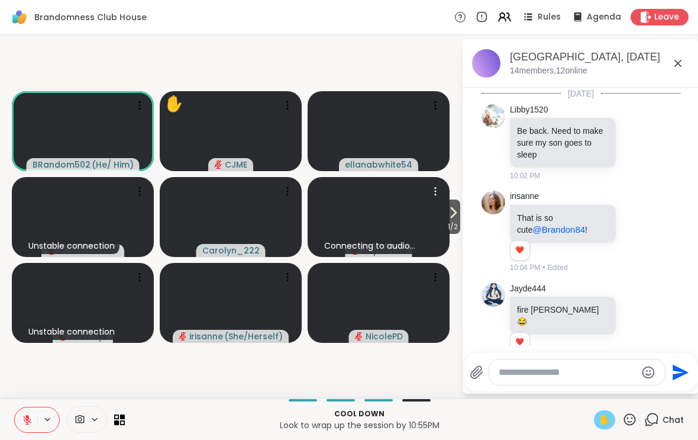
scroll to position [1664, 0]
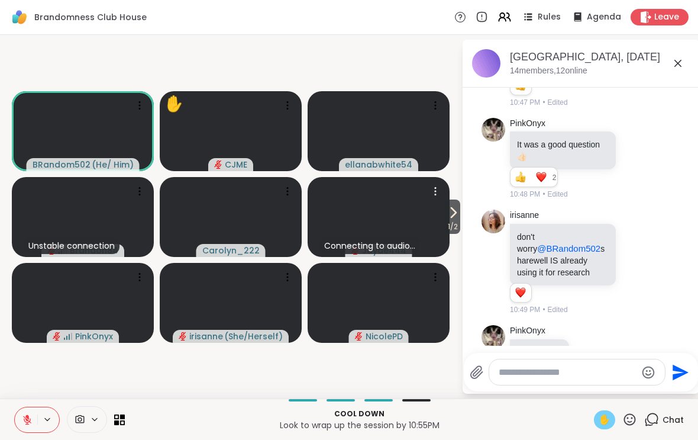
click at [679, 62] on icon at bounding box center [678, 63] width 7 height 7
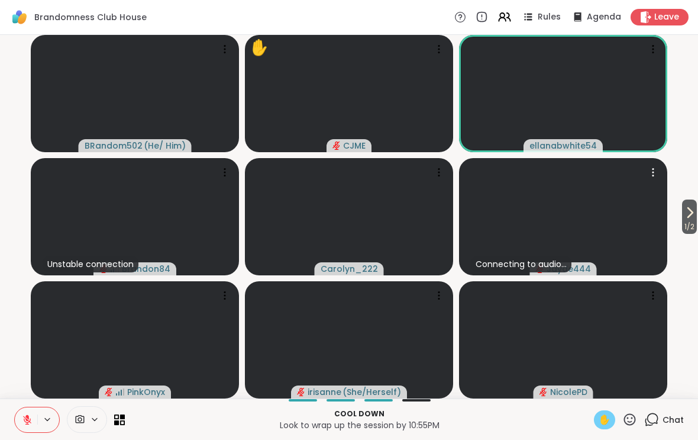
click at [659, 424] on icon at bounding box center [651, 419] width 15 height 15
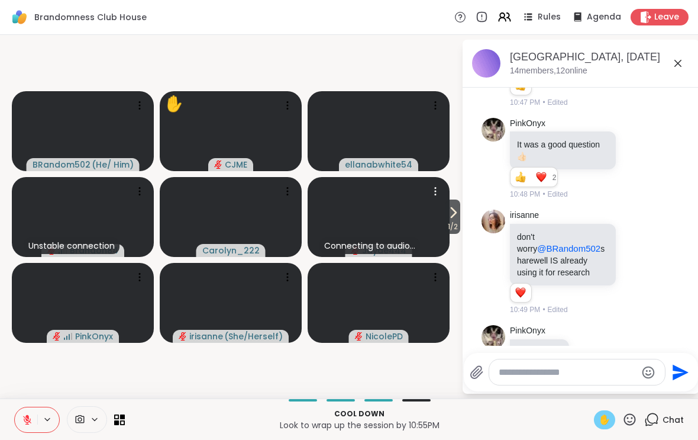
click at [676, 69] on icon at bounding box center [678, 63] width 14 height 14
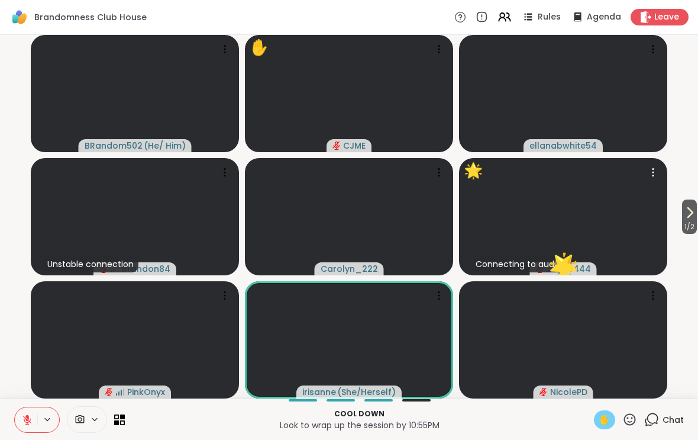
click at [654, 418] on icon at bounding box center [651, 419] width 15 height 15
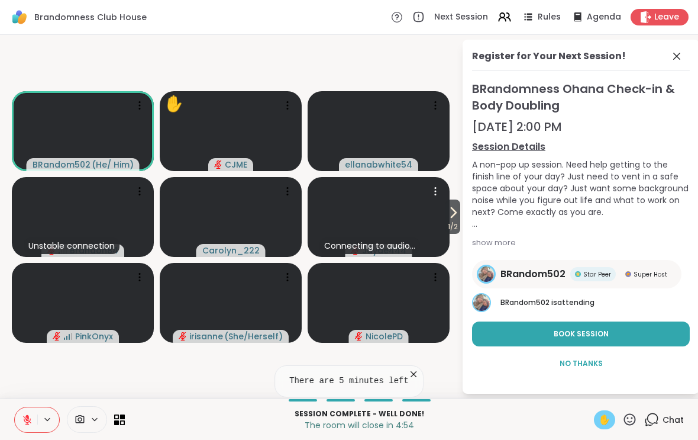
click at [682, 59] on icon at bounding box center [677, 56] width 14 height 14
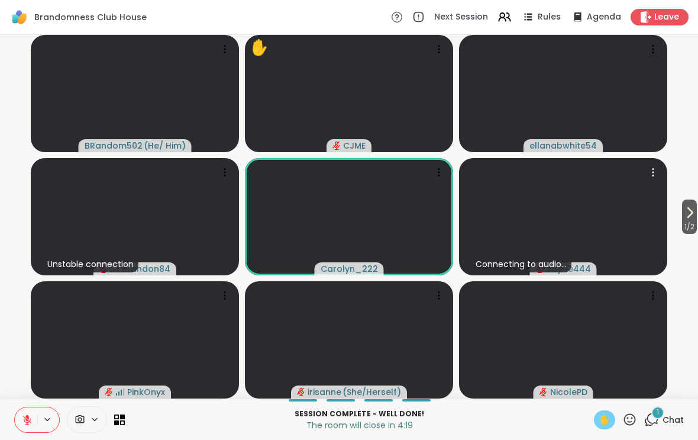
click at [663, 427] on div "1 Chat" at bounding box center [664, 419] width 40 height 19
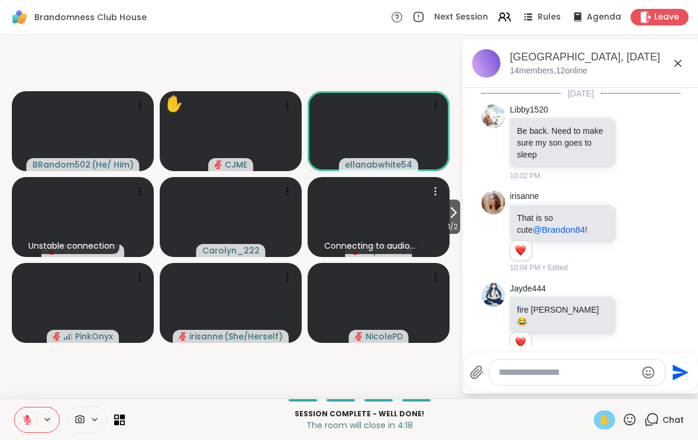
scroll to position [1795, 0]
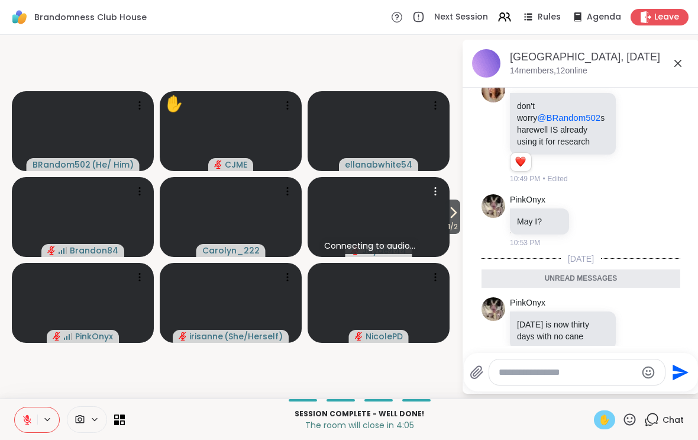
click at [640, 332] on icon at bounding box center [636, 338] width 11 height 12
click at [541, 314] on div "Select Reaction: Heart" at bounding box center [542, 319] width 11 height 11
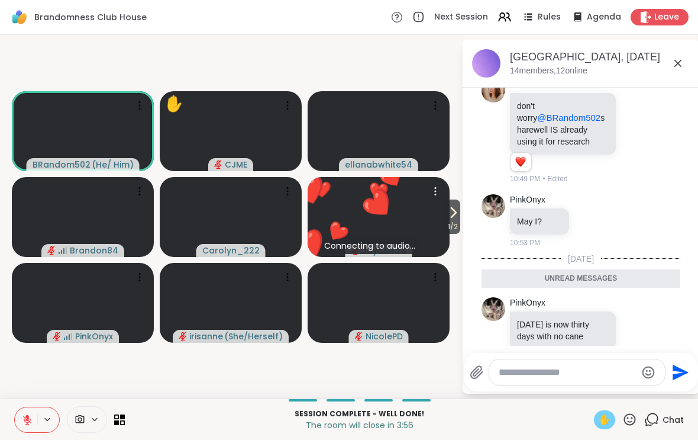
click at [640, 332] on icon at bounding box center [636, 338] width 11 height 12
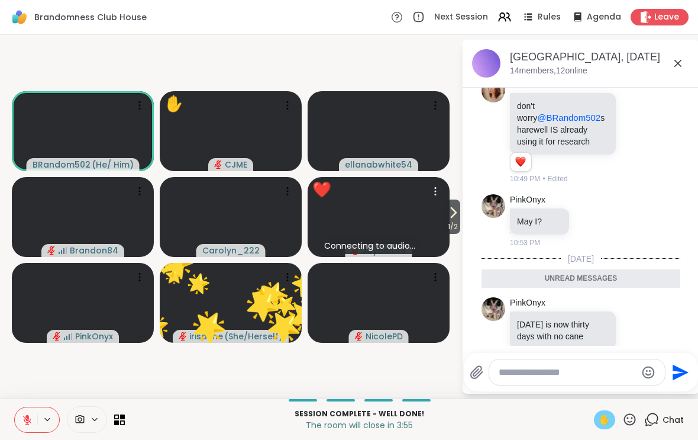
click at [519, 314] on div "Select Reaction: Thumbs up" at bounding box center [516, 319] width 11 height 11
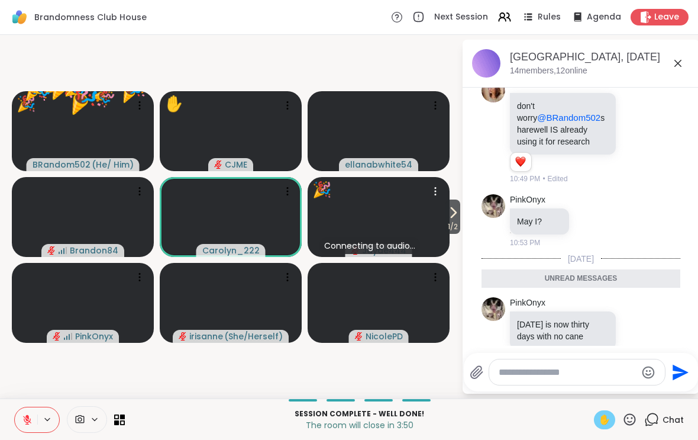
click at [630, 418] on icon at bounding box center [629, 419] width 15 height 15
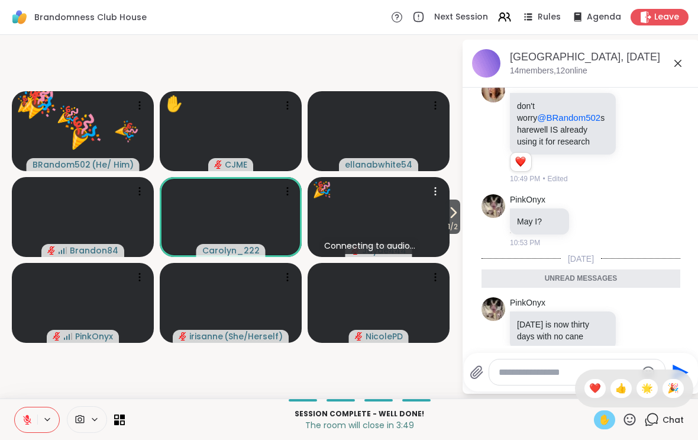
click at [594, 383] on span "❤️" at bounding box center [595, 388] width 12 height 14
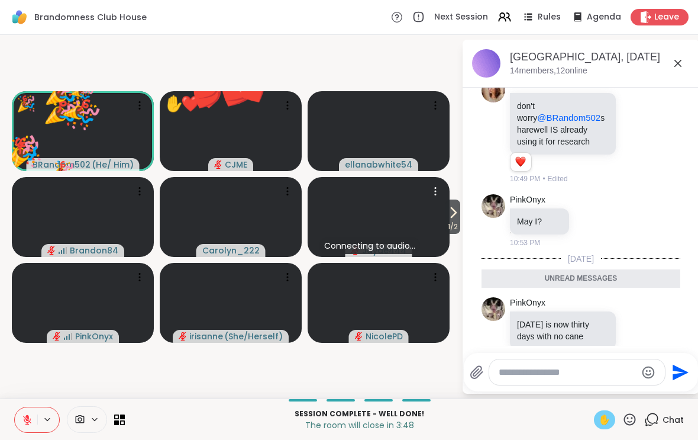
click at [632, 416] on icon at bounding box center [629, 419] width 15 height 15
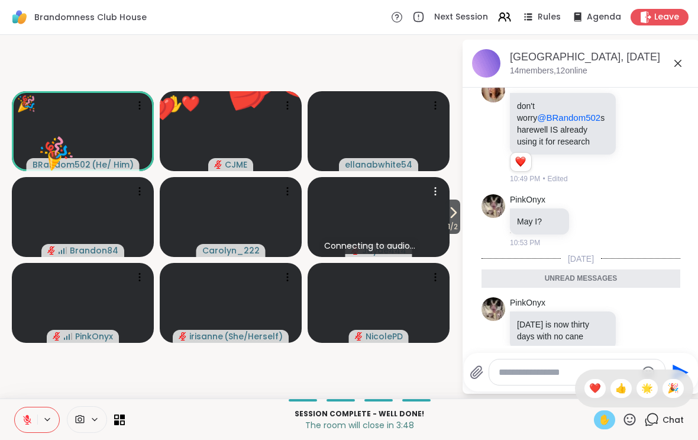
click at [621, 389] on span "👍" at bounding box center [621, 388] width 12 height 14
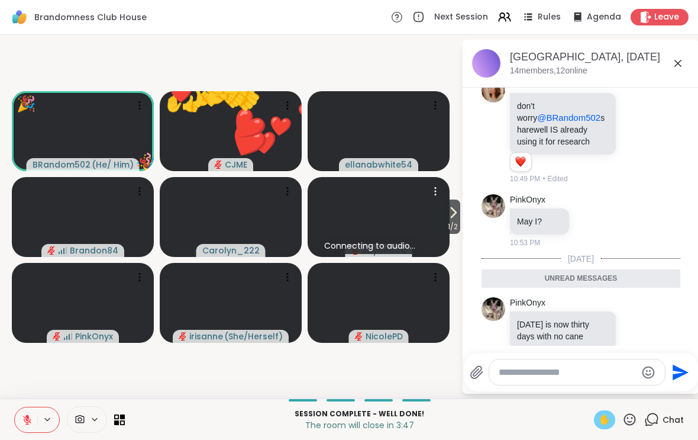
click at [634, 414] on icon at bounding box center [629, 419] width 15 height 15
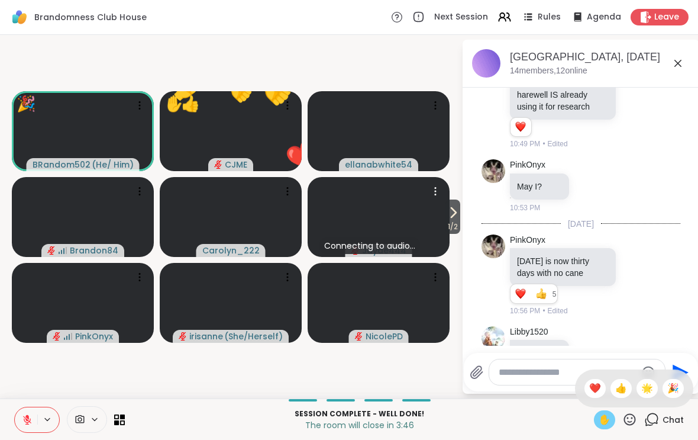
scroll to position [1829, 0]
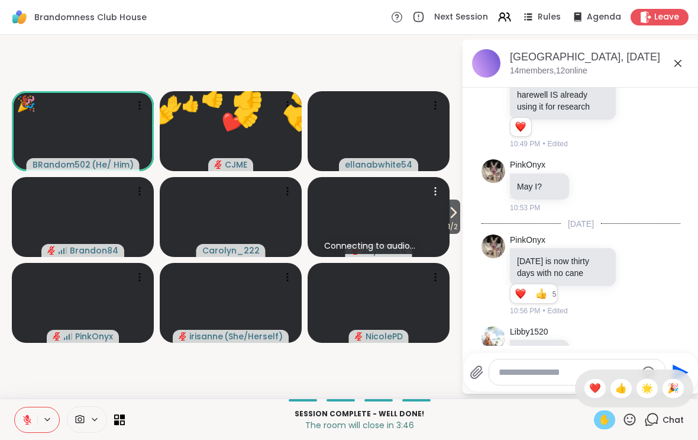
click at [633, 417] on icon at bounding box center [629, 419] width 15 height 15
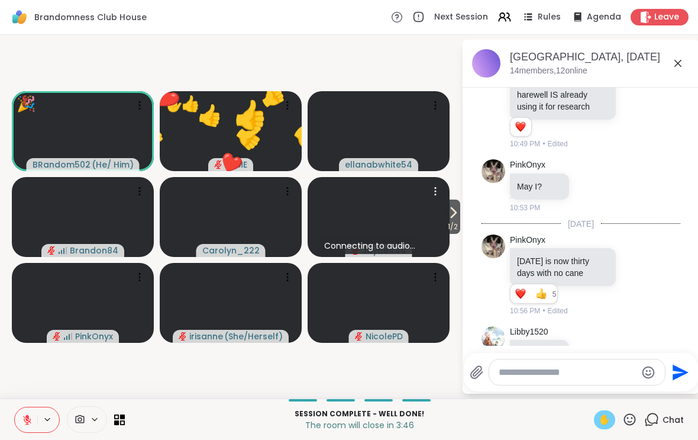
click at [641, 378] on icon "Emoji picker" at bounding box center [648, 372] width 14 height 14
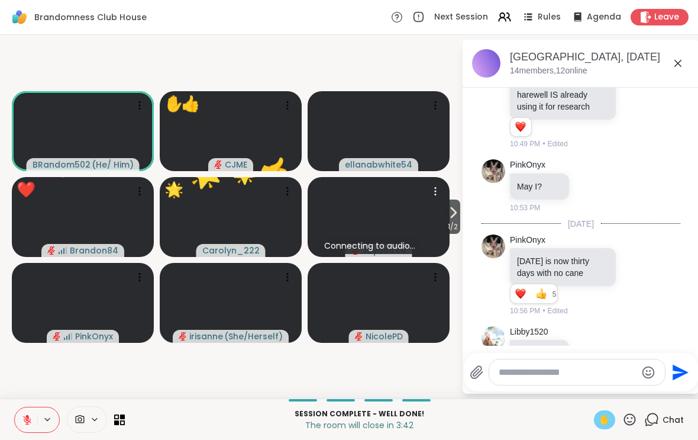
click at [679, 65] on icon at bounding box center [678, 63] width 14 height 14
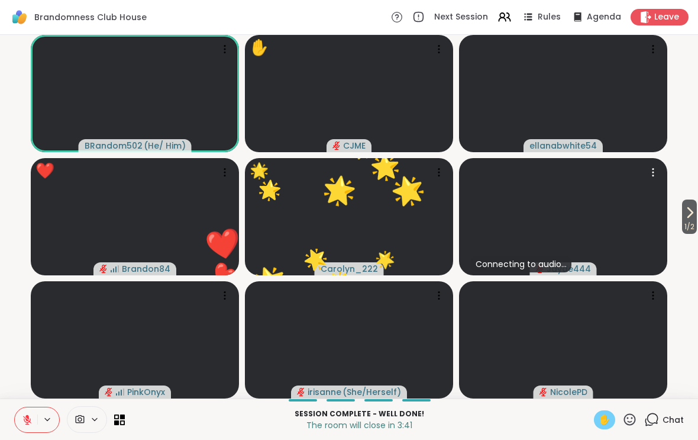
click at [604, 417] on span "✋" at bounding box center [605, 419] width 12 height 14
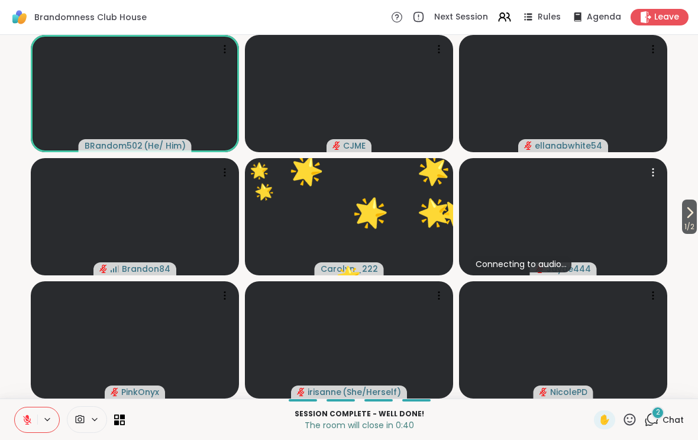
click at [631, 421] on icon at bounding box center [630, 419] width 12 height 12
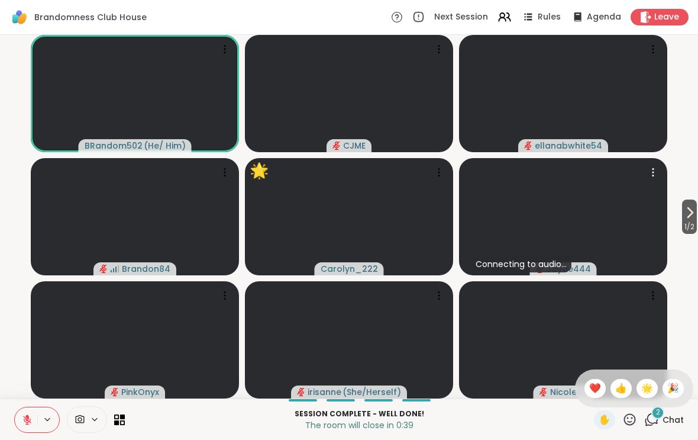
click at [594, 385] on span "❤️" at bounding box center [595, 388] width 12 height 14
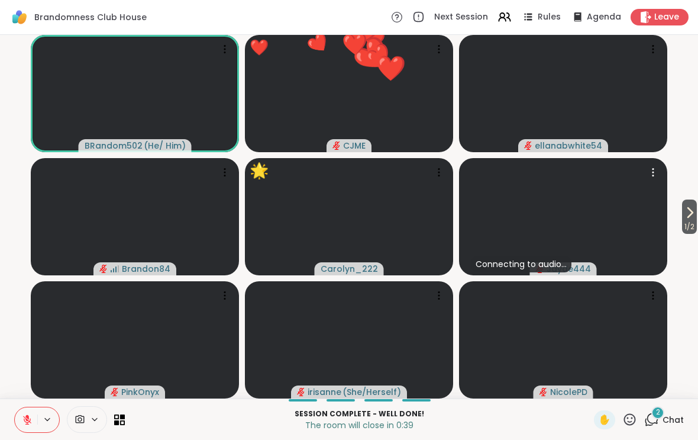
click at [633, 418] on icon at bounding box center [630, 419] width 12 height 12
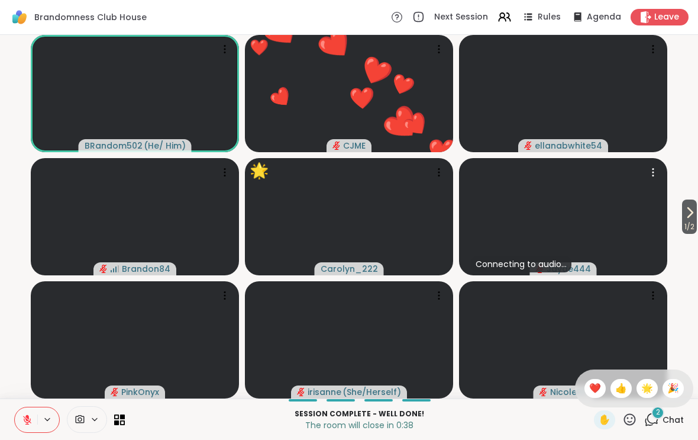
click at [682, 389] on div "🎉" at bounding box center [673, 388] width 21 height 19
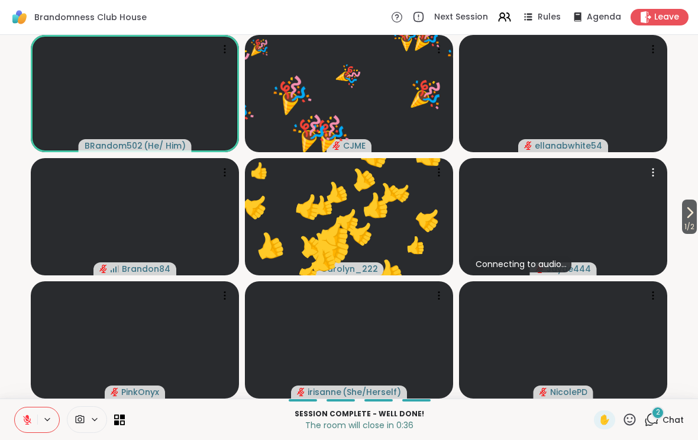
click at [635, 417] on icon at bounding box center [630, 419] width 12 height 12
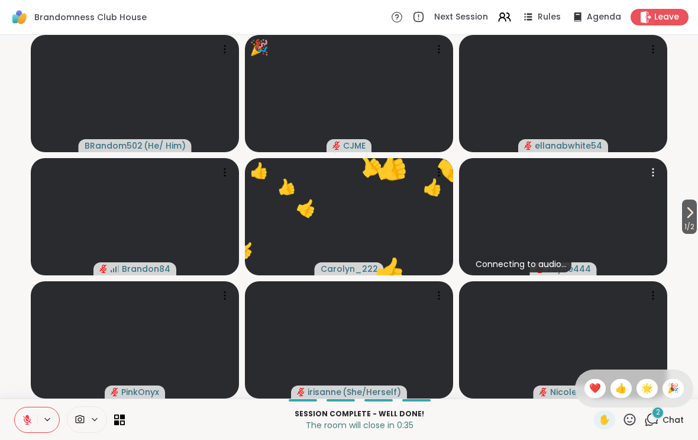
click at [617, 386] on span "👍" at bounding box center [621, 388] width 12 height 14
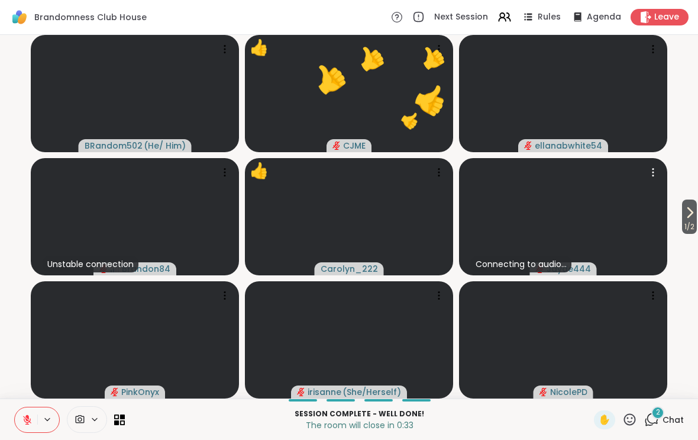
click at [672, 18] on span "Leave" at bounding box center [666, 17] width 25 height 12
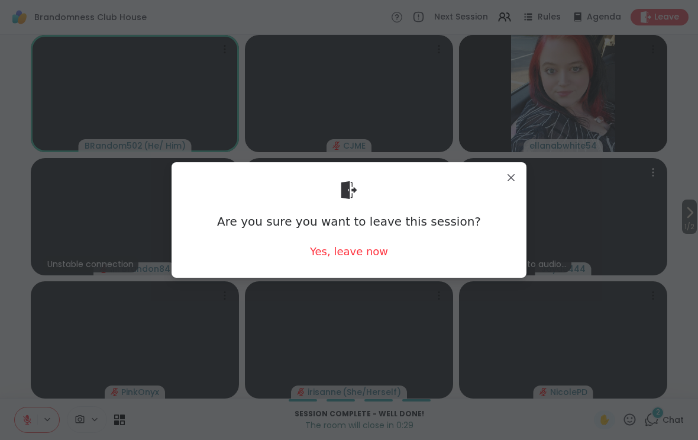
click at [364, 258] on div "Yes, leave now" at bounding box center [349, 251] width 78 height 15
